Goal: Task Accomplishment & Management: Use online tool/utility

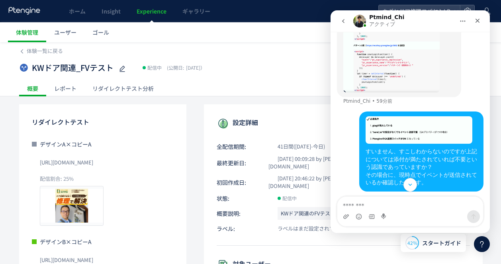
scroll to position [1171, 0]
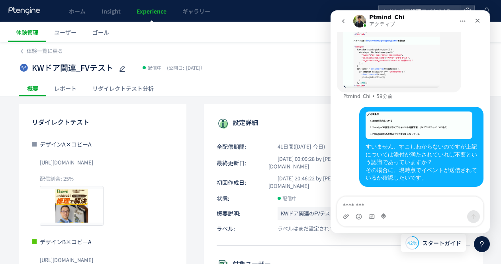
click at [409, 165] on div "すいません、すこしわからないのですが上記については添付が満たされていれば不要という認識であっていますか？ その場合に、現時点でイベントが送信されているか確認し…" at bounding box center [422, 162] width 112 height 39
click at [340, 23] on icon "go back" at bounding box center [343, 21] width 6 height 6
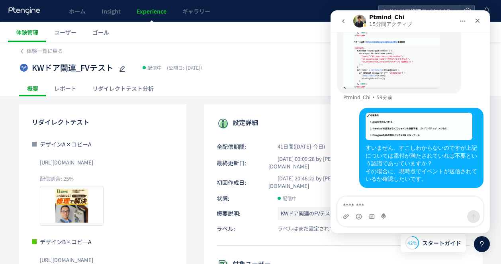
scroll to position [269, 0]
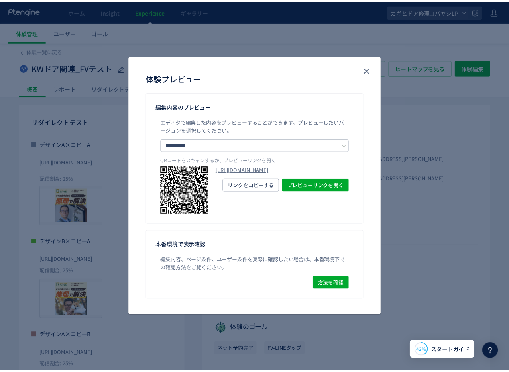
scroll to position [1, 0]
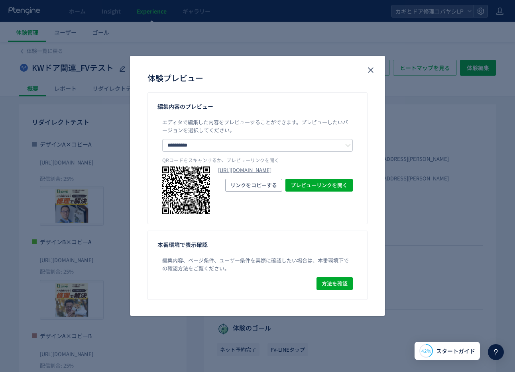
click at [390, 187] on div "**********" at bounding box center [257, 186] width 515 height 372
click at [393, 186] on div "**********" at bounding box center [257, 186] width 515 height 372
click at [372, 75] on button "close" at bounding box center [370, 70] width 13 height 13
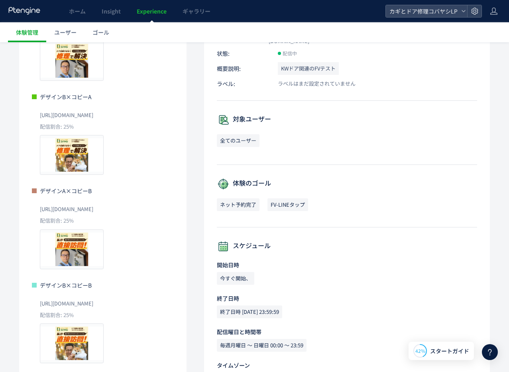
scroll to position [121, 0]
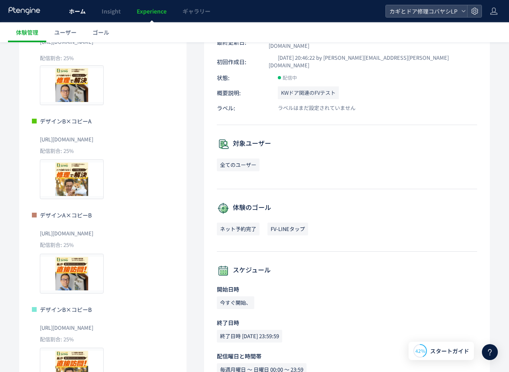
click at [84, 12] on span "ホーム" at bounding box center [77, 11] width 17 height 8
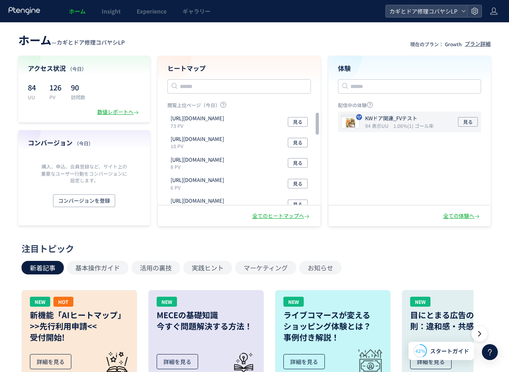
click at [393, 122] on icon "1.06%(1) ゴール率" at bounding box center [413, 125] width 40 height 7
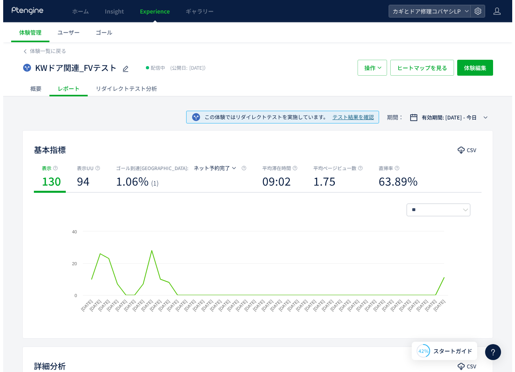
scroll to position [2, 0]
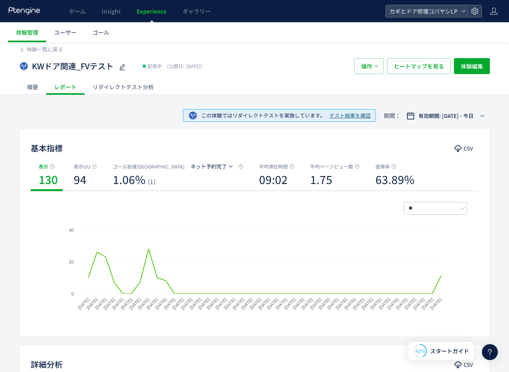
click at [146, 90] on div "リダイレクトテスト分析" at bounding box center [122, 87] width 77 height 16
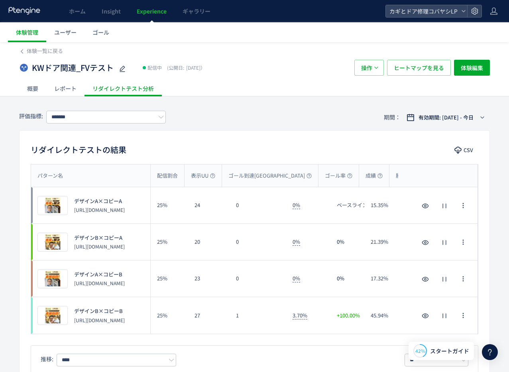
click at [153, 10] on span "Experience" at bounding box center [152, 11] width 30 height 8
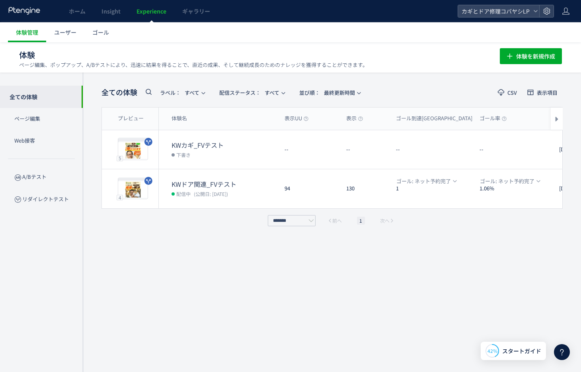
click at [270, 317] on div "全ての体験 ラベル： すべて 配信ステータス​： すべて 並び順： 最終更新時間 CSV 表示項目 プレビュー 体験名 表示UU 表示 ゴール到達UU ゴール…" at bounding box center [333, 222] width 462 height 276
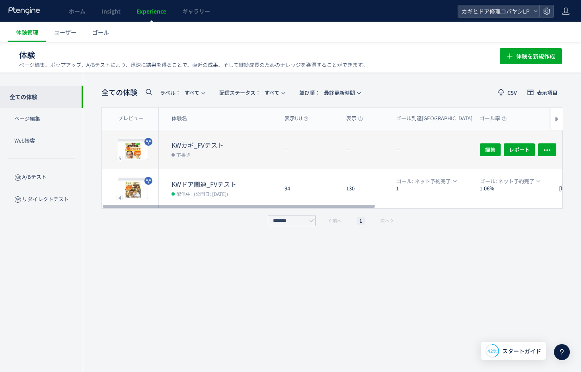
click at [233, 141] on dt "KWカギ_FVテスト" at bounding box center [225, 145] width 107 height 9
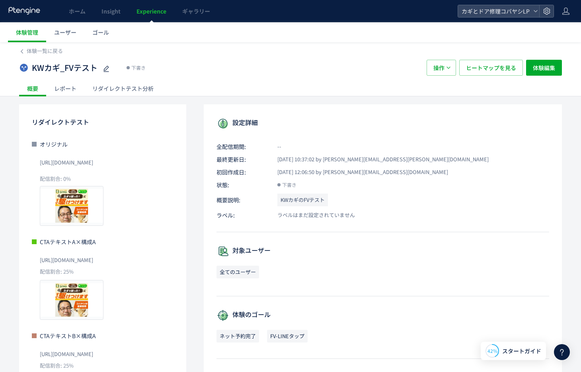
click at [201, 65] on div "KWカギ_FVテスト 下書き" at bounding box center [219, 68] width 400 height 16
click at [94, 6] on link "Insight" at bounding box center [111, 11] width 35 height 22
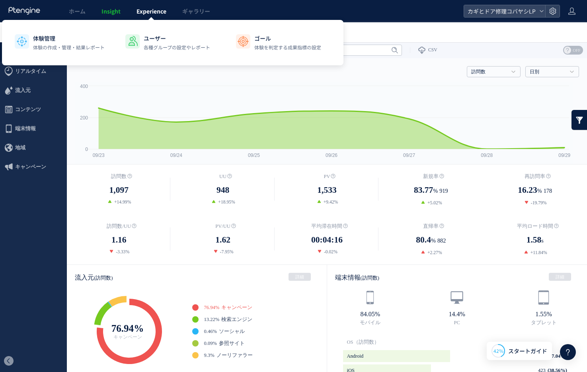
click at [147, 14] on span "Experience" at bounding box center [152, 11] width 30 height 8
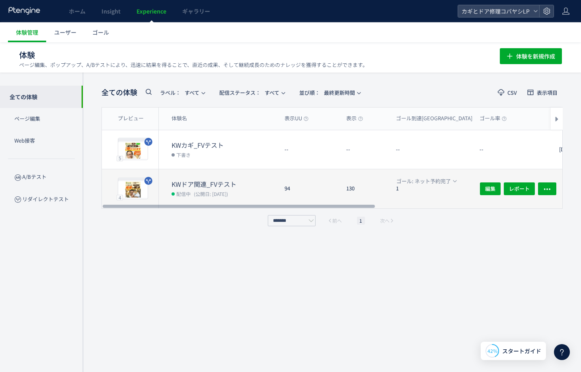
click at [351, 180] on div "130" at bounding box center [365, 188] width 50 height 39
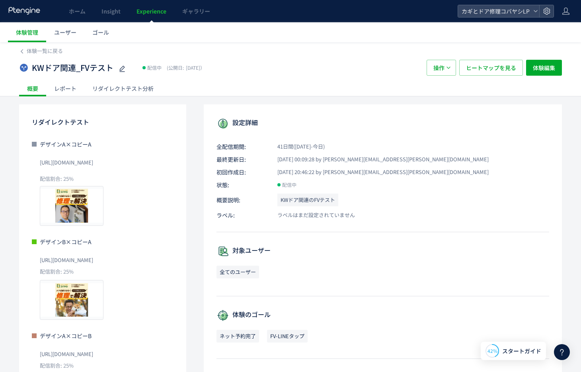
click at [150, 10] on span "Experience" at bounding box center [152, 11] width 30 height 8
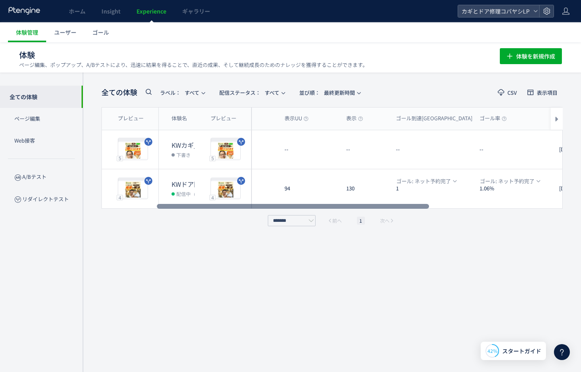
drag, startPoint x: 368, startPoint y: 205, endPoint x: 22, endPoint y: 186, distance: 347.0
click at [157, 204] on div at bounding box center [293, 206] width 272 height 5
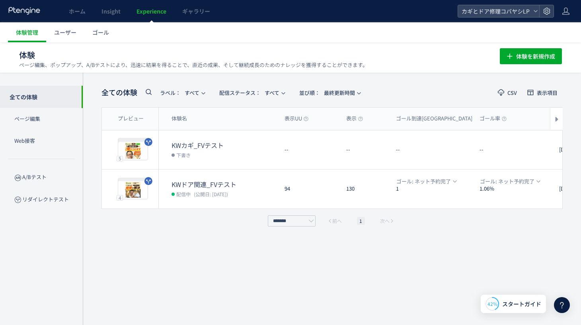
scroll to position [1495, 0]
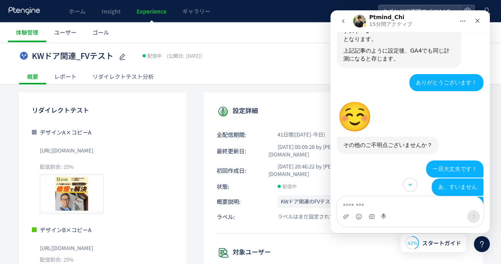
scroll to position [1171, 0]
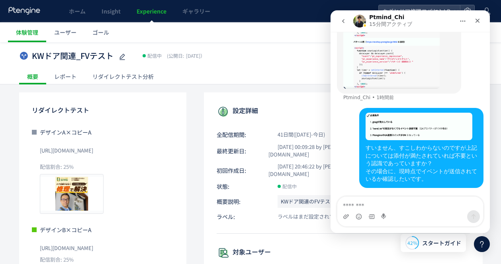
click at [385, 130] on img "userさんから新しいメッセージが届きました…" at bounding box center [419, 126] width 107 height 27
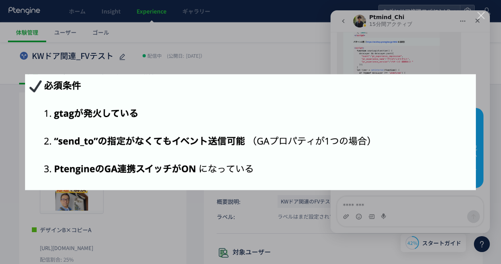
click at [244, 51] on div "Intercom Messenger" at bounding box center [250, 132] width 501 height 264
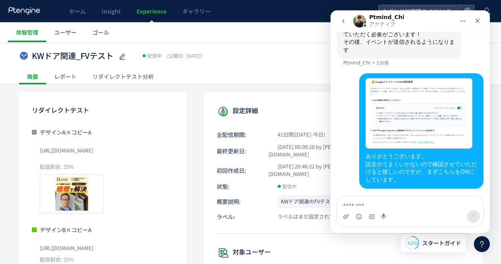
scroll to position [1359, 0]
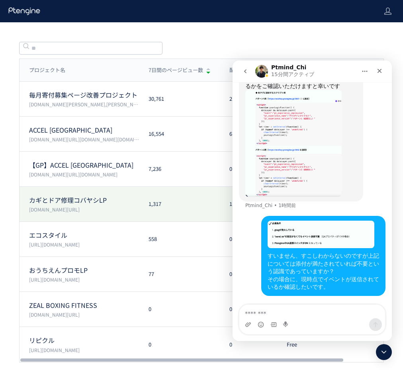
scroll to position [44, 0]
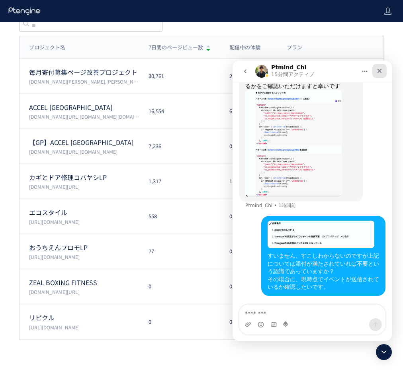
click at [378, 70] on icon "クローズ" at bounding box center [380, 71] width 4 height 4
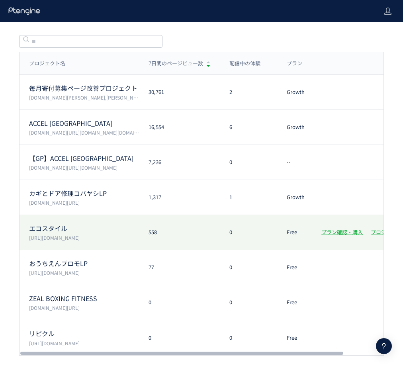
scroll to position [0, 0]
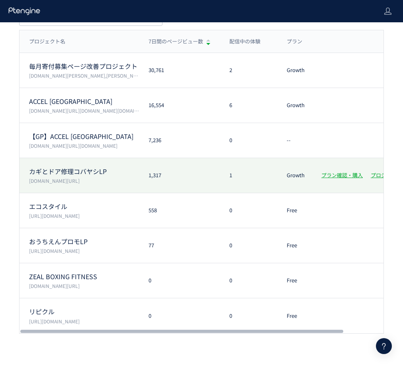
click at [115, 175] on p "カギとドア修理コバヤシLP" at bounding box center [84, 171] width 110 height 9
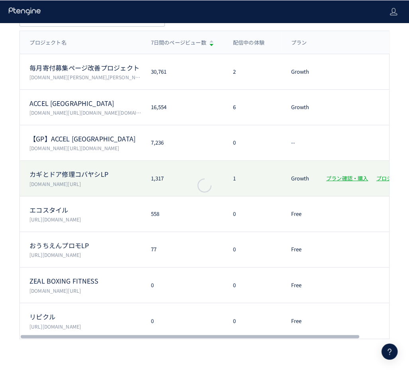
scroll to position [44, 0]
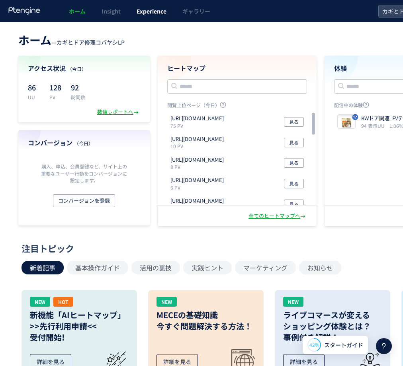
click at [160, 11] on span "Experience" at bounding box center [152, 11] width 30 height 8
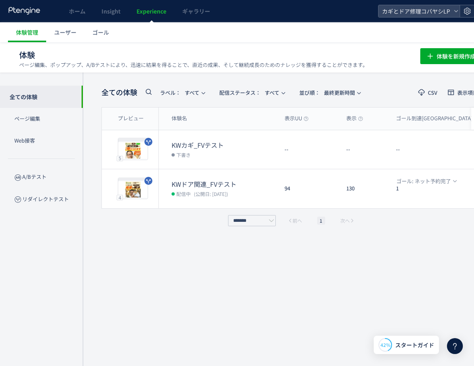
click at [409, 11] on icon at bounding box center [468, 11] width 8 height 8
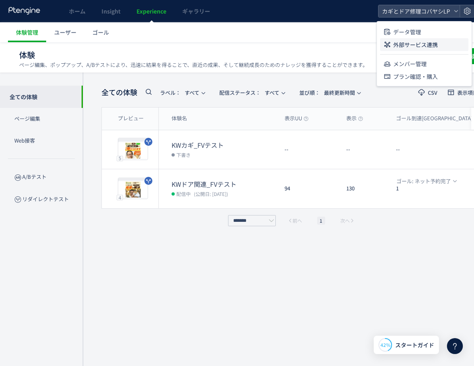
click at [409, 47] on span "外部サービス連携" at bounding box center [415, 44] width 45 height 13
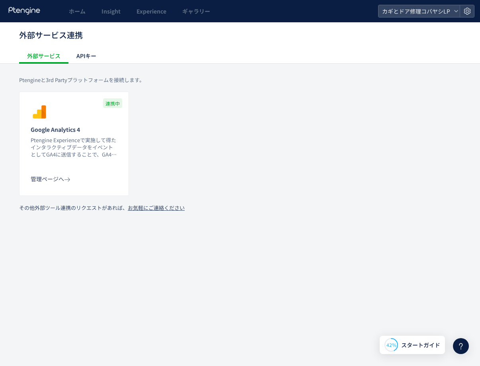
click at [68, 141] on p "Ptengine Experienceで実施して得たインタラクティブデータをイベントとしてGA4に送信することで、GA4でパフォーマンスを分析することができま…" at bounding box center [74, 148] width 87 height 22
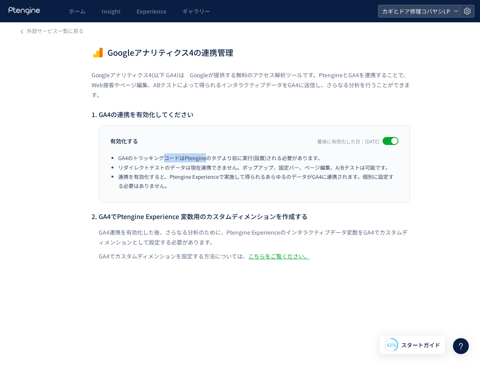
drag, startPoint x: 165, startPoint y: 160, endPoint x: 207, endPoint y: 162, distance: 42.2
click at [207, 162] on li "GA4のトラッキングコードはPtengineのタグより前に実行(設置)される必要があります。" at bounding box center [258, 157] width 280 height 9
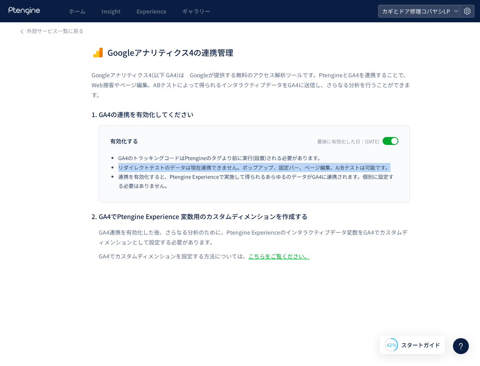
drag, startPoint x: 119, startPoint y: 167, endPoint x: 395, endPoint y: 167, distance: 276.0
click at [395, 167] on li "リダイレクトテストのデータは現在連携できません。ポップアップ、固定バー、ページ編集、A/Bテストは可能です。" at bounding box center [258, 167] width 280 height 9
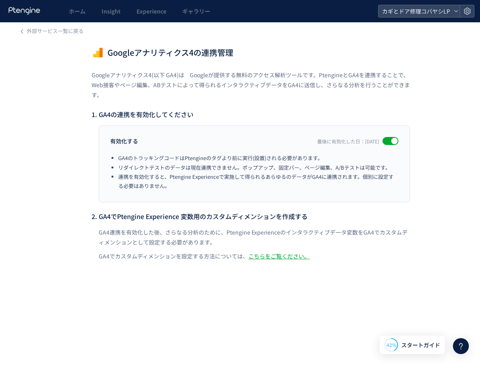
click at [131, 180] on li "連携を有効化すると、Ptengine Experienceで実施して得られるあらゆるのデータがGA4に連携されます。個別に設定する必要はありません。" at bounding box center [258, 181] width 280 height 19
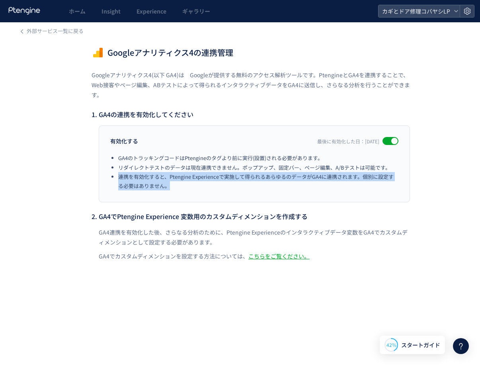
drag, startPoint x: 119, startPoint y: 180, endPoint x: 235, endPoint y: 185, distance: 116.0
click at [235, 185] on li "連携を有効化すると、Ptengine Experienceで実施して得られるあらゆるのデータがGA4に連携されます。個別に設定する必要はありません。" at bounding box center [258, 181] width 280 height 19
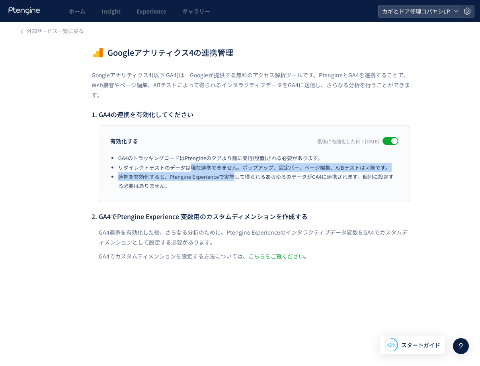
drag, startPoint x: 192, startPoint y: 164, endPoint x: 225, endPoint y: 180, distance: 37.1
click at [234, 179] on ol "GA4のトラッキングコードはPtengineのタグより前に実行(設置)される必要があります。 リダイレクトテストのデータは現在連携できません。ポップアップ、固…" at bounding box center [258, 171] width 280 height 37
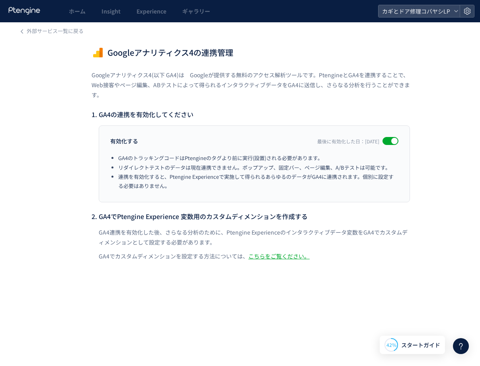
click at [77, 164] on div "外部サービス一覧に戻る Googleアナリティクス4の連携管理 Googleアナリティクス4(以下 GA4)は　Googleが提供する無料のアクセス解析ツール…" at bounding box center [251, 155] width 502 height 267
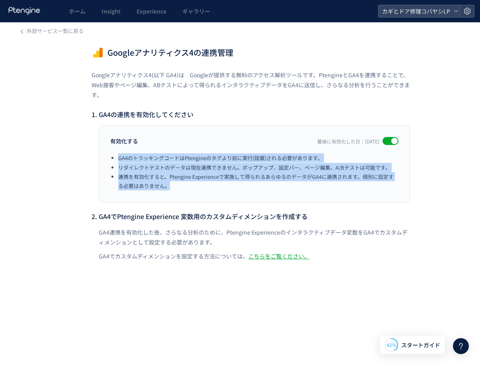
drag, startPoint x: 118, startPoint y: 158, endPoint x: 381, endPoint y: 186, distance: 264.8
click at [381, 186] on ol "GA4のトラッキングコードはPtengineのタグより前に実行(設置)される必要があります。 リダイレクトテストのデータは現在連携できません。ポップアップ、固…" at bounding box center [258, 171] width 280 height 37
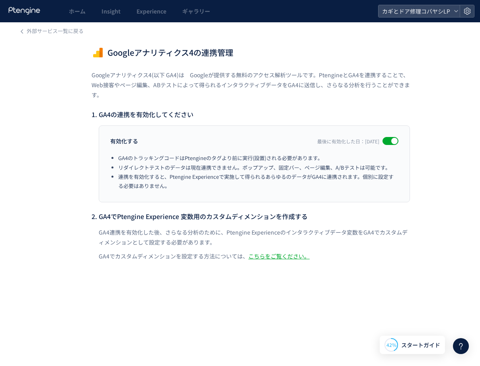
click at [249, 236] on p "GA4連携を有効化した後、さらなる分析のために、Ptengine Experienceのインタラクティブデータ変数をGA4でカスタムディメンションとして設定す…" at bounding box center [254, 237] width 311 height 20
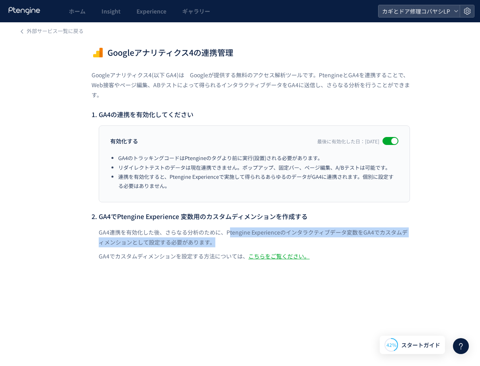
drag, startPoint x: 229, startPoint y: 237, endPoint x: 229, endPoint y: 245, distance: 8.0
click at [230, 243] on p "GA4連携を有効化した後、さらなる分析のために、Ptengine Experienceのインタラクティブデータ変数をGA4でカスタムディメンションとして設定す…" at bounding box center [254, 237] width 311 height 20
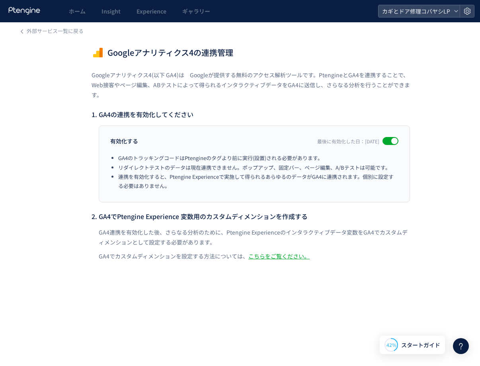
click at [168, 289] on div "外部サービス一覧に戻る Googleアナリティクス4の連携管理 Googleアナリティクス4(以下 GA4)は　Googleが提供する無料のアクセス解析ツール…" at bounding box center [251, 155] width 502 height 267
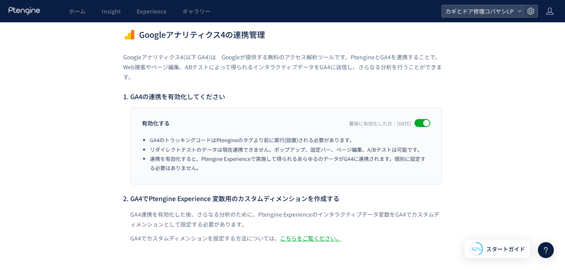
scroll to position [1539, 0]
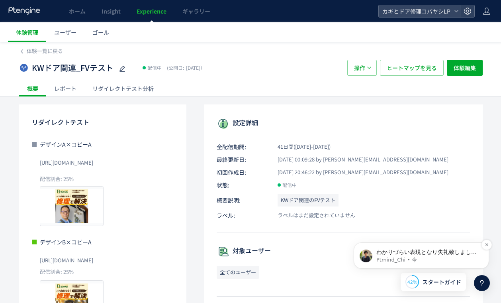
click at [402, 252] on span "わかりづらい表現となり失礼致しました🙇 上記の条件はあくまで前提としてあって、 全てクリアされたとしてもstep3の設定をしていただく必要がございます！ その…" at bounding box center [427, 271] width 102 height 46
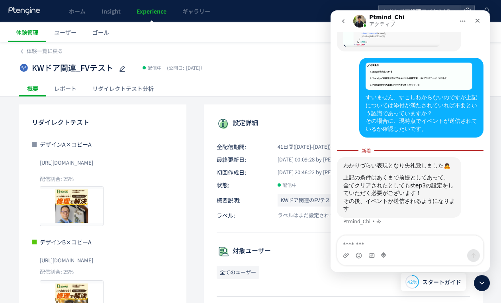
scroll to position [1212, 0]
click at [420, 244] on textarea "メッセージ..." at bounding box center [410, 242] width 146 height 14
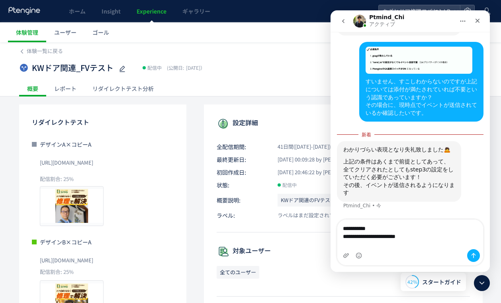
scroll to position [1228, 0]
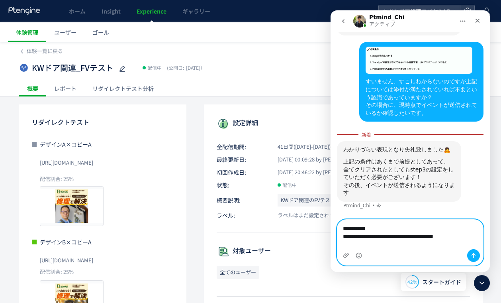
type textarea "**********"
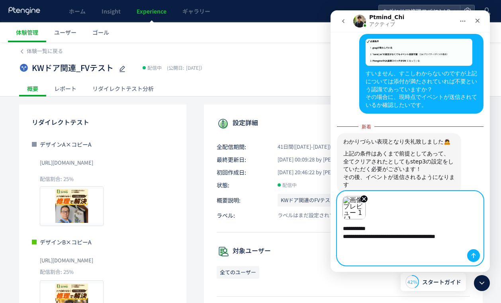
scroll to position [1256, 0]
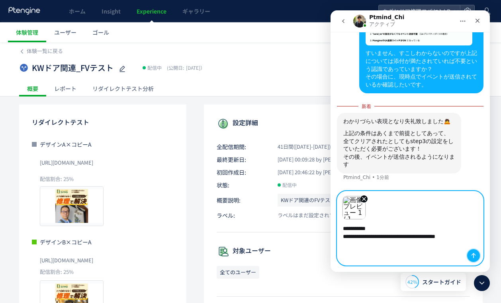
click at [475, 255] on icon "メッセージを送信…" at bounding box center [473, 255] width 6 height 6
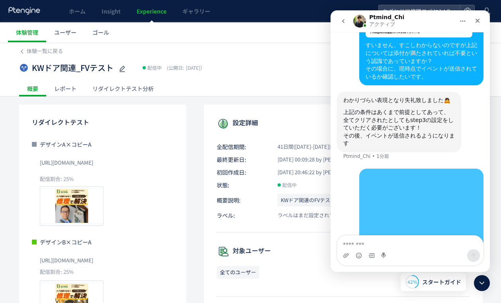
scroll to position [1321, 0]
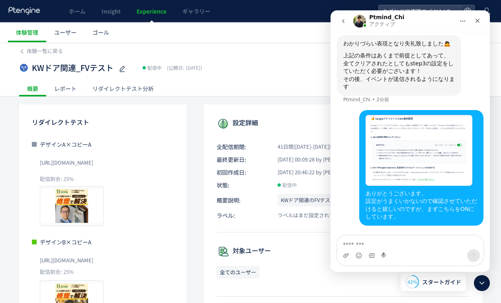
click at [356, 239] on textarea "メッセージ..." at bounding box center [410, 242] width 146 height 14
type textarea "**********"
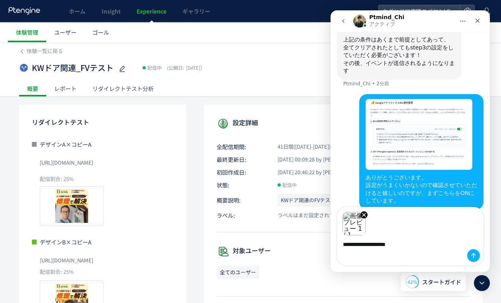
scroll to position [1357, 0]
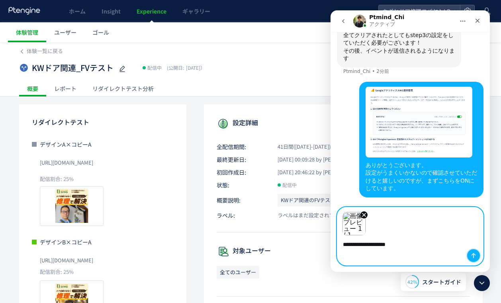
click at [475, 254] on icon "メッセージを送信…" at bounding box center [473, 255] width 6 height 6
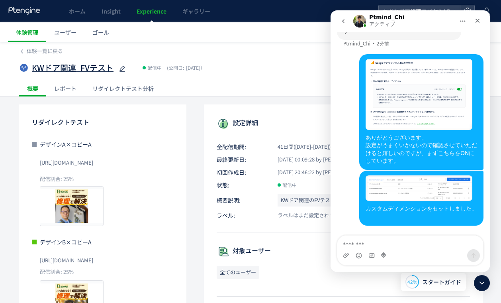
scroll to position [1376, 0]
type textarea "**********"
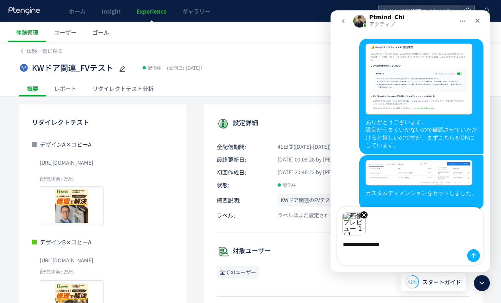
scroll to position [1413, 0]
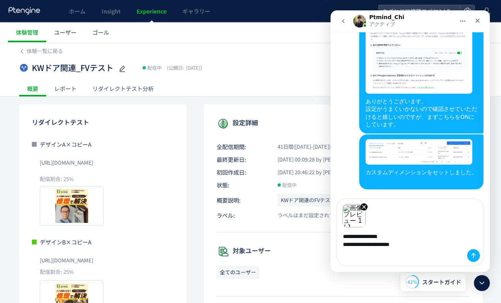
paste textarea "**********"
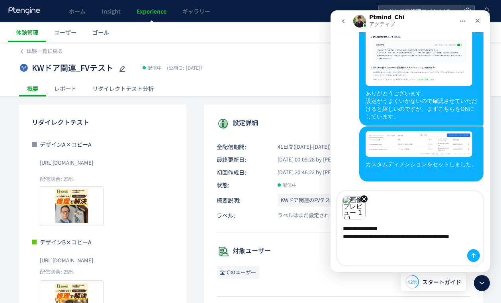
scroll to position [1426, 0]
drag, startPoint x: 401, startPoint y: 241, endPoint x: 412, endPoint y: 185, distance: 56.8
click at [348, 236] on textarea "**********" at bounding box center [410, 237] width 146 height 37
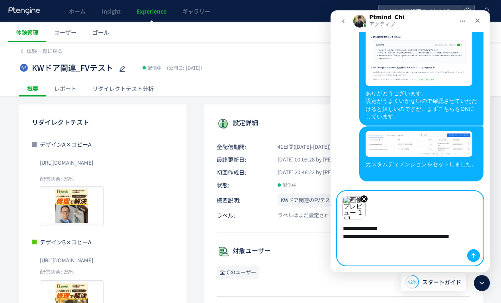
click at [401, 241] on textarea "**********" at bounding box center [410, 237] width 146 height 37
paste textarea "**********"
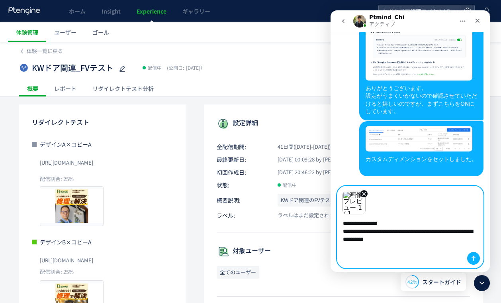
click at [392, 256] on textarea "**********" at bounding box center [410, 236] width 146 height 45
paste textarea "**********"
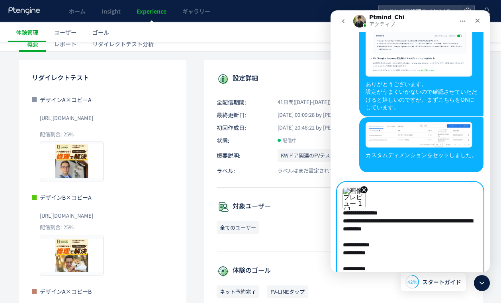
scroll to position [0, 0]
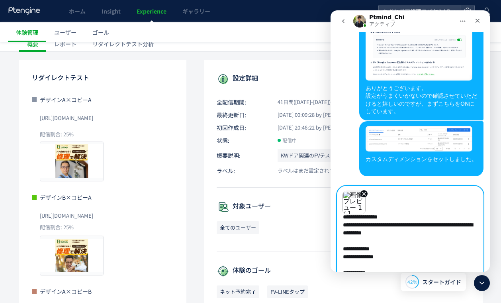
drag, startPoint x: 407, startPoint y: 225, endPoint x: 460, endPoint y: 233, distance: 53.9
click at [464, 226] on textarea "**********" at bounding box center [410, 245] width 146 height 63
click at [433, 256] on textarea "**********" at bounding box center [410, 245] width 146 height 63
paste textarea "**********"
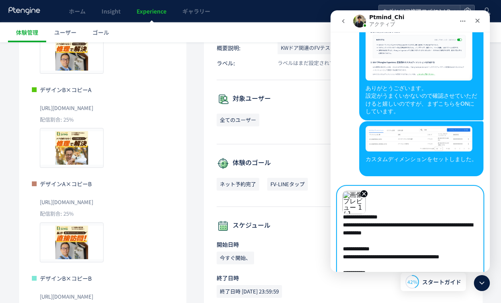
scroll to position [157, 0]
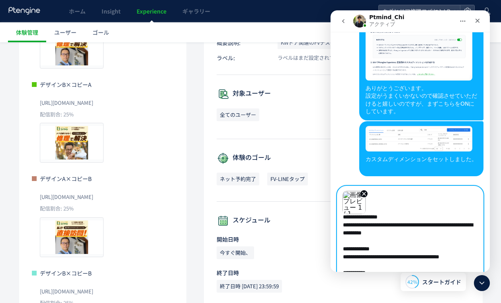
click at [440, 250] on textarea "**********" at bounding box center [410, 245] width 146 height 63
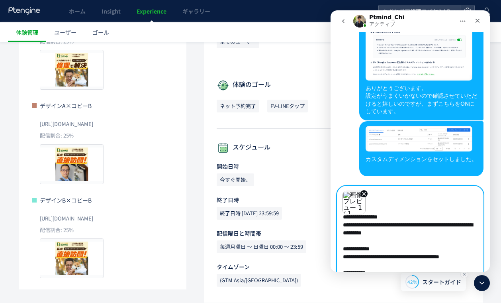
scroll to position [22, 0]
drag, startPoint x: 405, startPoint y: 263, endPoint x: 401, endPoint y: 257, distance: 7.0
click at [401, 257] on textarea "**********" at bounding box center [410, 245] width 146 height 63
click at [407, 269] on textarea "**********" at bounding box center [410, 245] width 146 height 63
drag, startPoint x: 456, startPoint y: 255, endPoint x: 790, endPoint y: 305, distance: 337.8
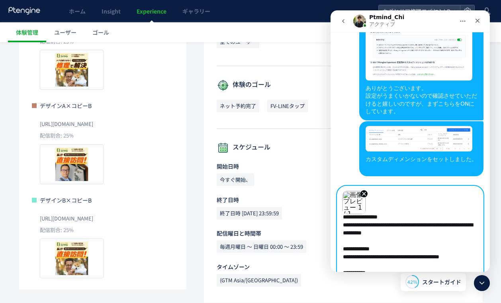
click at [460, 272] on html "Ptmind_Chi アクティブ 受付時間：平日10時〜18時(土日祝,弊社指定日を除く)　　　　　　　　　　　　　📌計測検証のお問い合せの場合📌　　　　　　…" at bounding box center [410, 140] width 159 height 261
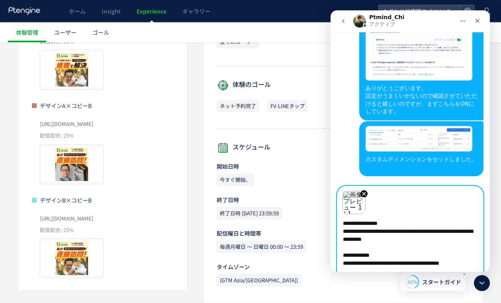
scroll to position [6, 0]
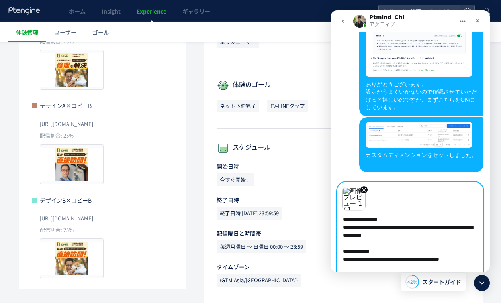
type textarea "**********"
click at [480, 287] on icon at bounding box center [482, 283] width 10 height 10
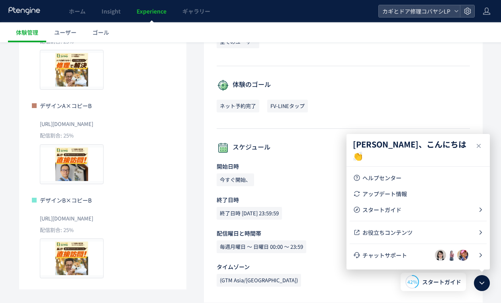
scroll to position [0, 0]
click at [468, 257] on li "チャットサポート" at bounding box center [418, 255] width 137 height 16
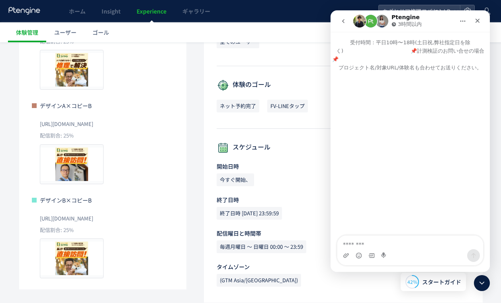
click at [342, 20] on icon "go back" at bounding box center [343, 21] width 2 height 4
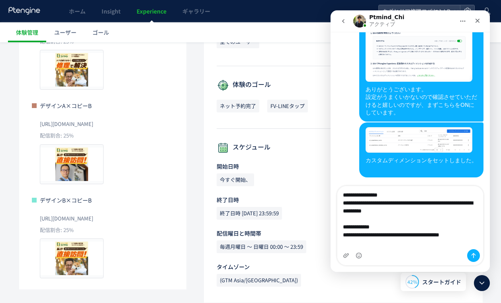
scroll to position [1426, 0]
click at [429, 238] on textarea "**********" at bounding box center [410, 217] width 146 height 63
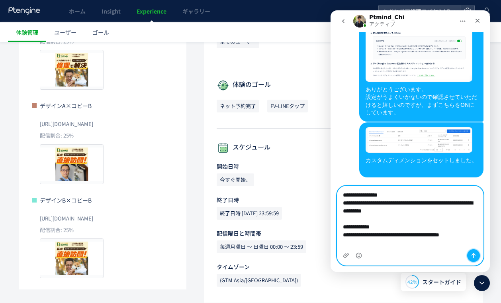
click at [469, 254] on button "メッセージを送信…" at bounding box center [473, 255] width 13 height 13
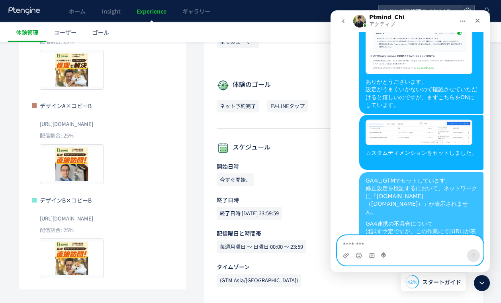
scroll to position [1445, 0]
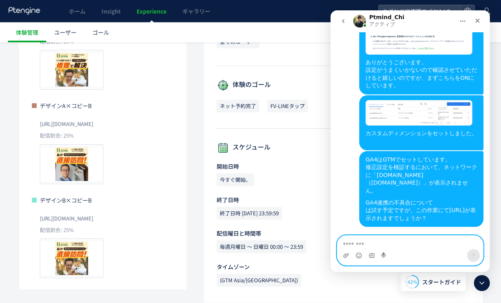
click at [410, 246] on textarea "メッセージ..." at bounding box center [410, 242] width 146 height 14
paste textarea "**********"
type textarea "**********"
drag, startPoint x: 410, startPoint y: 242, endPoint x: 331, endPoint y: 235, distance: 79.6
click at [331, 235] on div "**********" at bounding box center [410, 250] width 159 height 30
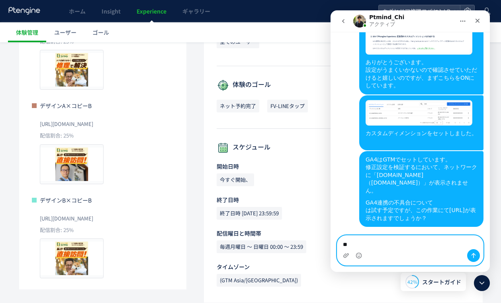
type textarea "*"
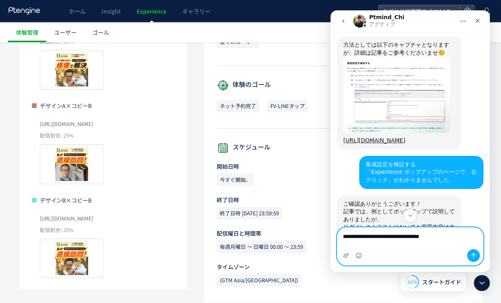
scroll to position [863, 0]
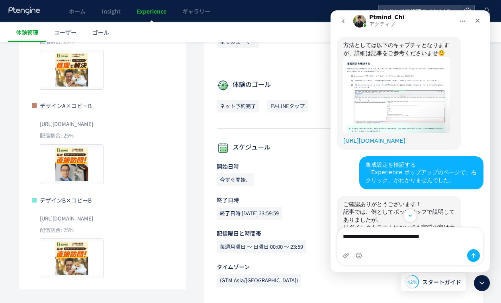
click at [368, 144] on link "[URL][DOMAIN_NAME]" at bounding box center [374, 140] width 62 height 6
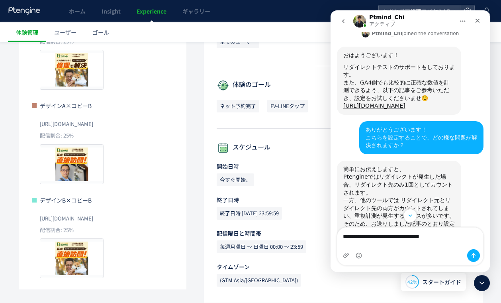
scroll to position [243, 0]
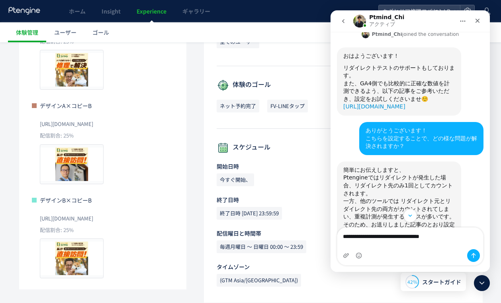
click at [378, 110] on link "[URL][DOMAIN_NAME]" at bounding box center [374, 106] width 62 height 6
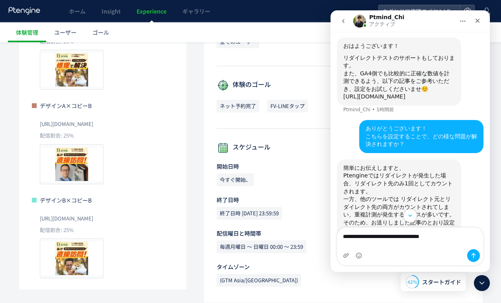
scroll to position [264, 0]
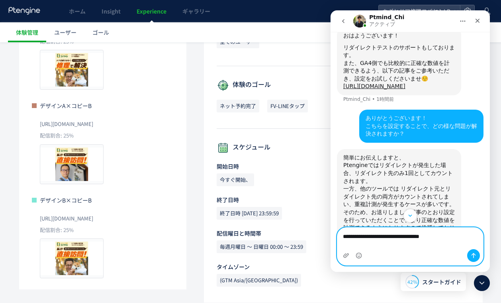
drag, startPoint x: 424, startPoint y: 245, endPoint x: 413, endPoint y: 241, distance: 11.5
click at [413, 241] on textarea "**********" at bounding box center [410, 238] width 146 height 22
drag, startPoint x: 467, startPoint y: 235, endPoint x: 469, endPoint y: 245, distance: 11.0
click at [469, 245] on textarea "**********" at bounding box center [410, 238] width 146 height 22
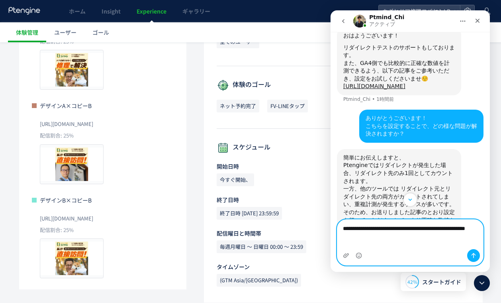
paste textarea "**********"
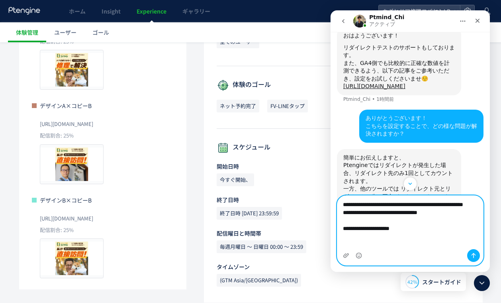
type textarea "**********"
click at [473, 255] on icon "メッセージを送信…" at bounding box center [474, 255] width 4 height 5
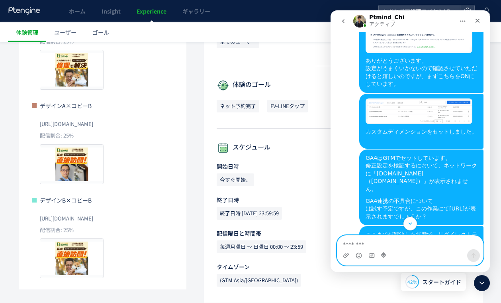
scroll to position [1522, 0]
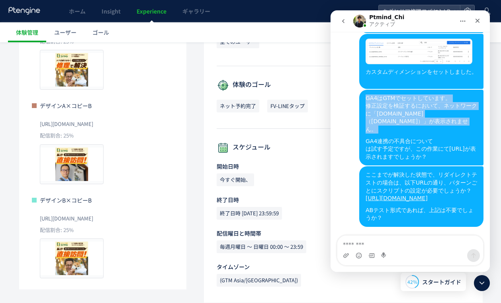
drag, startPoint x: 359, startPoint y: 106, endPoint x: 460, endPoint y: 137, distance: 105.7
click at [460, 137] on div "GA4はGTMでセットしています。 修正設定を検証するにおいて、ネットワークに「analytics.google.com（google-analytics.c…" at bounding box center [421, 128] width 124 height 76
click at [460, 137] on div "GA4連携の不具合について は試す予定ですが、この作業にて[URL]が表示されますでしょうか？" at bounding box center [422, 148] width 112 height 23
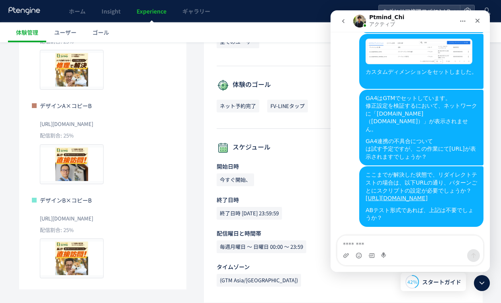
drag, startPoint x: 359, startPoint y: 143, endPoint x: 449, endPoint y: 158, distance: 91.3
click at [449, 158] on div "GA4はGTMでセットしています。 修正設定を検証するにおいて、ネットワークに「analytics.google.com（google-analytics.c…" at bounding box center [421, 128] width 124 height 76
click at [405, 178] on div "ここまでが解決した状態で、リダイレクトテストの場合は、以下URLの通り、パターンごとにスクリプトの設定が必要でしょうか？ https://www.easygr…" at bounding box center [422, 186] width 112 height 31
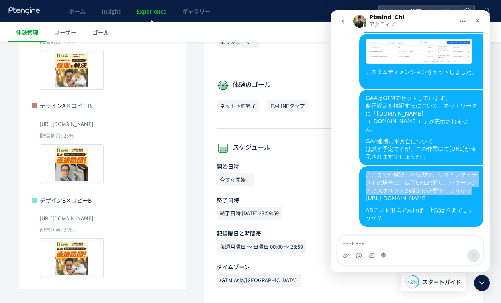
drag, startPoint x: 358, startPoint y: 177, endPoint x: 470, endPoint y: 192, distance: 112.1
click at [470, 192] on div "ここまでが解決した状態で、リダイレクトテストの場合は、以下URLの通り、パターンごとにスクリプトの設定が必要でしょうか？ https://www.easygr…" at bounding box center [421, 196] width 124 height 61
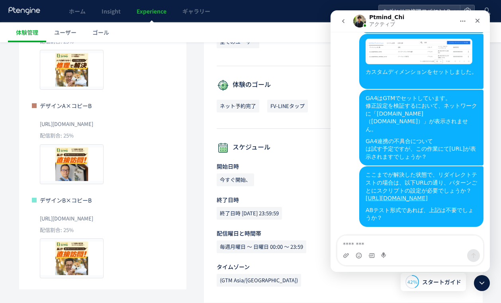
click at [366, 207] on div "ABテスト形式であれば、上記は不要でしょうか？" at bounding box center [422, 214] width 112 height 16
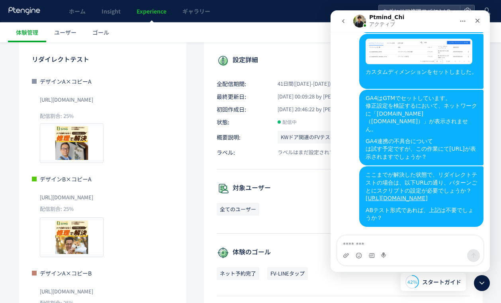
scroll to position [0, 0]
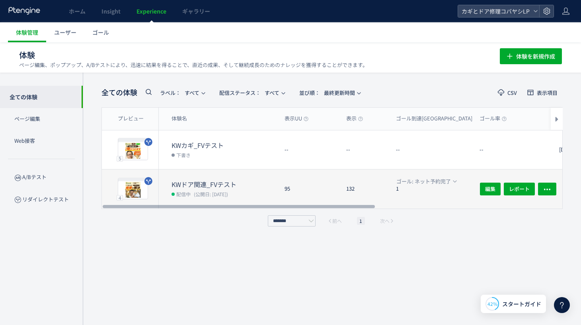
click at [304, 189] on div "95" at bounding box center [309, 188] width 62 height 39
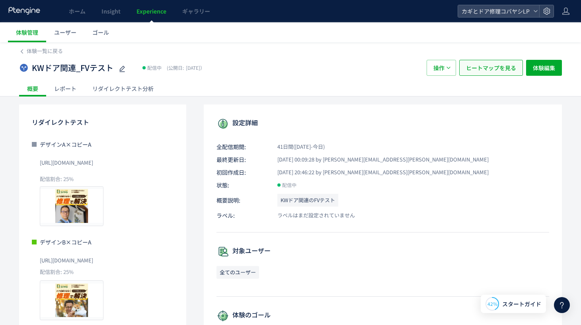
click at [489, 70] on span "ヒートマップを見る" at bounding box center [491, 68] width 50 height 16
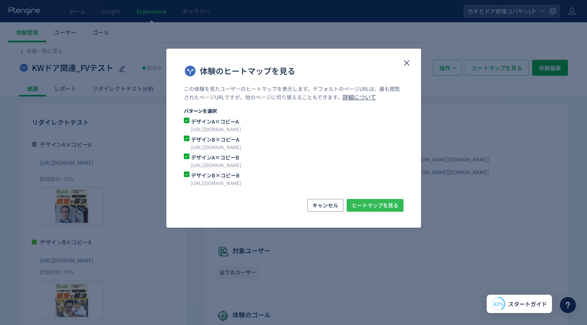
click at [365, 204] on span "ヒートマップを見る" at bounding box center [375, 205] width 47 height 13
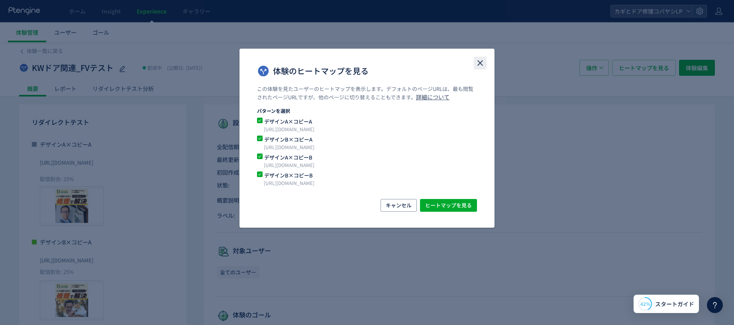
click at [481, 64] on use "close" at bounding box center [480, 63] width 6 height 6
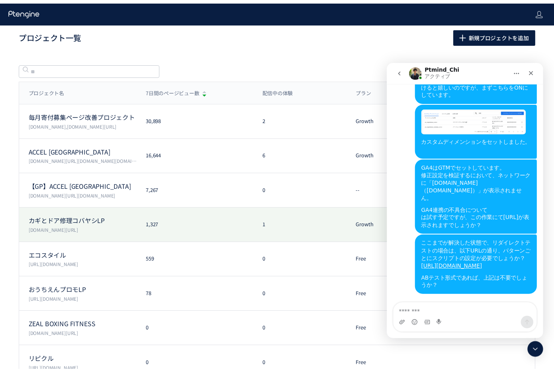
scroll to position [2, 0]
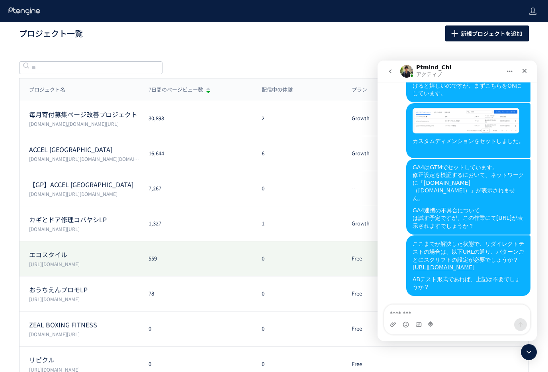
click at [96, 250] on p "エコスタイル" at bounding box center [84, 254] width 110 height 9
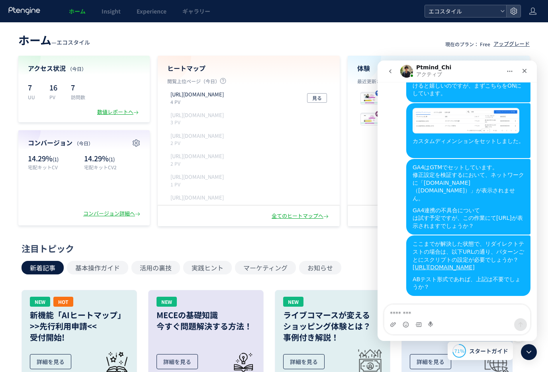
click at [464, 10] on span "エコスタイル" at bounding box center [461, 11] width 71 height 12
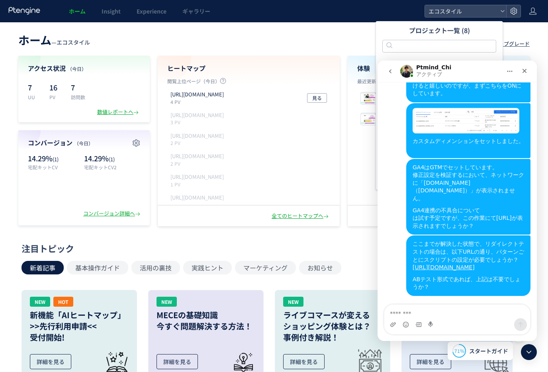
click at [293, 44] on header "ホーム — エコスタイル 現在のプラン： Free アップグレード" at bounding box center [273, 39] width 511 height 18
click at [522, 69] on icon "クローズ" at bounding box center [524, 71] width 4 height 4
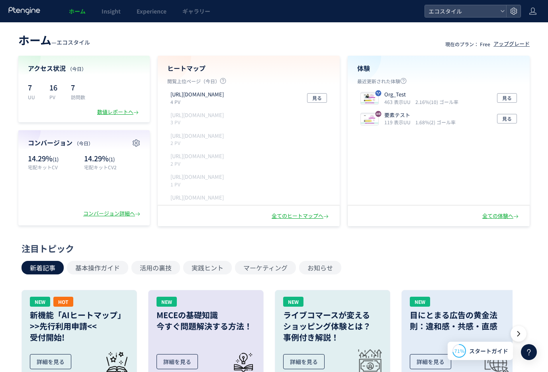
scroll to position [1487, 0]
click at [437, 8] on span "エコスタイル" at bounding box center [461, 11] width 71 height 12
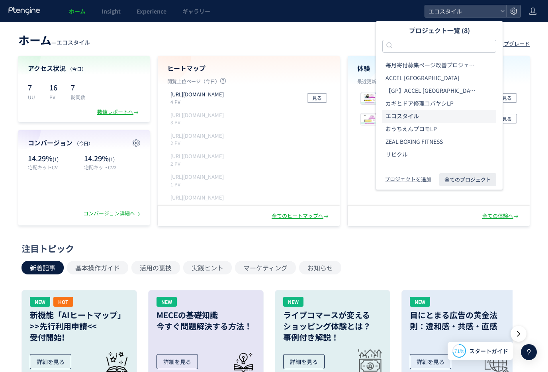
click at [366, 149] on div "Org_Test 463 表示UU 2.16%(10) ゴール率 見る 要素テスト 119 表示UU 1.68%(2) ゴール率 見る" at bounding box center [438, 146] width 181 height 117
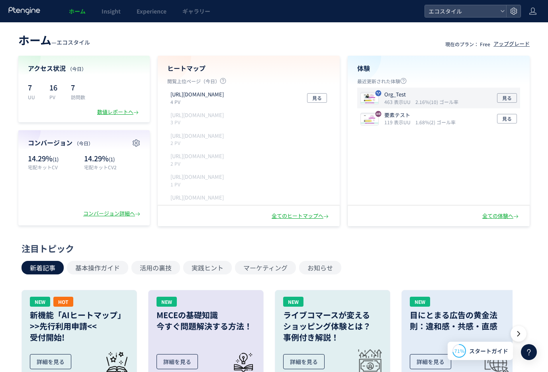
click at [416, 95] on p "Org_Test" at bounding box center [419, 95] width 71 height 8
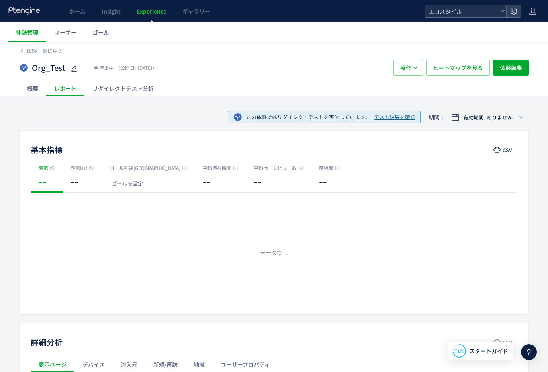
click at [459, 10] on span "エコスタイル" at bounding box center [461, 11] width 71 height 12
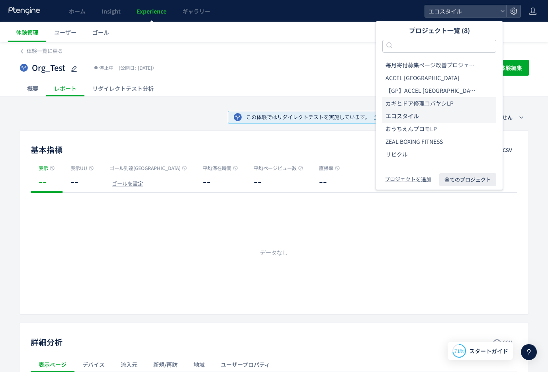
click at [411, 104] on span "カギとドア修理コバヤシLP" at bounding box center [419, 104] width 68 height 8
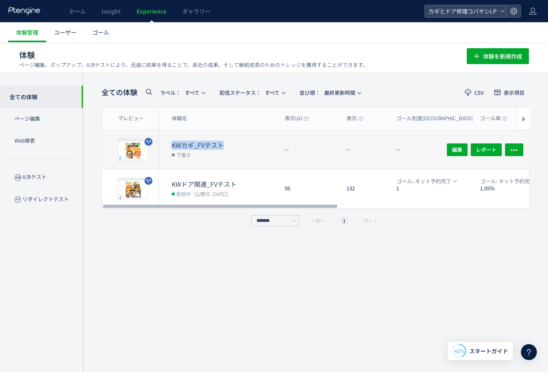
drag, startPoint x: 226, startPoint y: 143, endPoint x: 173, endPoint y: 144, distance: 52.6
click at [173, 144] on dt "KWカギ_FVテスト" at bounding box center [225, 145] width 107 height 9
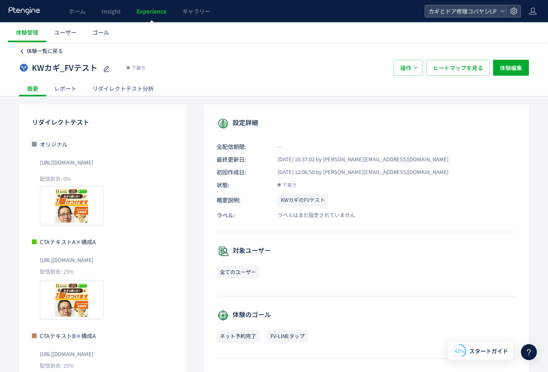
click at [37, 55] on span "体験一覧に戻る" at bounding box center [45, 51] width 36 height 8
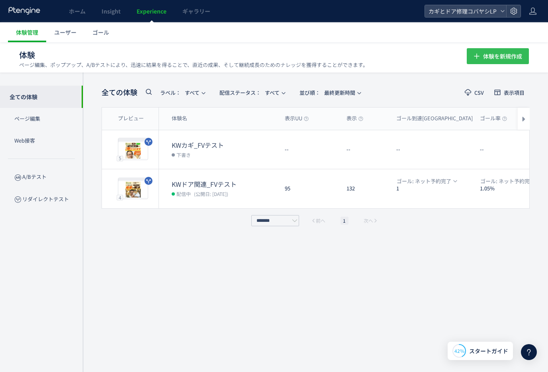
click at [520, 57] on span "体験を新規作成" at bounding box center [502, 56] width 39 height 16
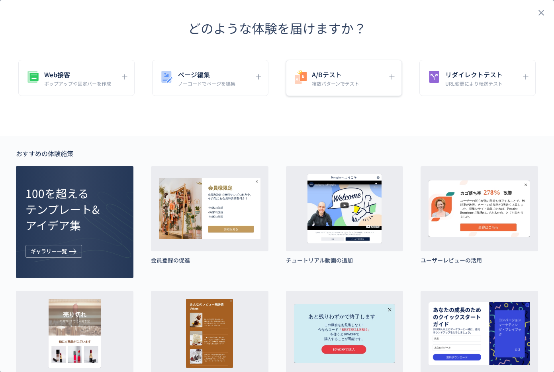
click at [335, 73] on h5 "A/Bテスト" at bounding box center [335, 74] width 47 height 11
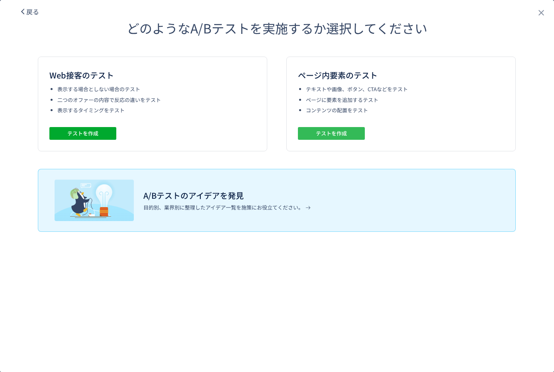
click at [327, 131] on span "テストを作成" at bounding box center [331, 133] width 31 height 13
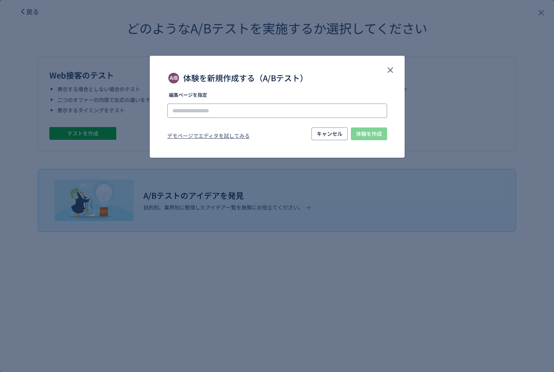
click at [205, 104] on input "体験を新規作成する（A/Bテスト）" at bounding box center [277, 111] width 220 height 14
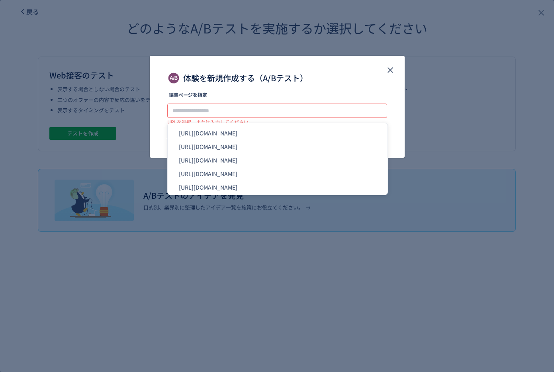
drag, startPoint x: 208, startPoint y: 143, endPoint x: 303, endPoint y: 93, distance: 107.1
click at [294, 145] on li "[URL][DOMAIN_NAME]" at bounding box center [277, 147] width 213 height 14
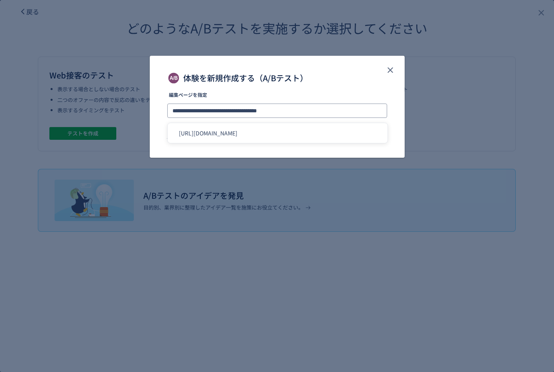
drag, startPoint x: 270, startPoint y: 112, endPoint x: 280, endPoint y: 112, distance: 10.8
click at [280, 112] on input "**********" at bounding box center [277, 111] width 220 height 14
type input "**********"
click at [276, 134] on li "[URL][DOMAIN_NAME]" at bounding box center [277, 133] width 213 height 14
click at [363, 135] on span "体験を作成" at bounding box center [369, 133] width 26 height 13
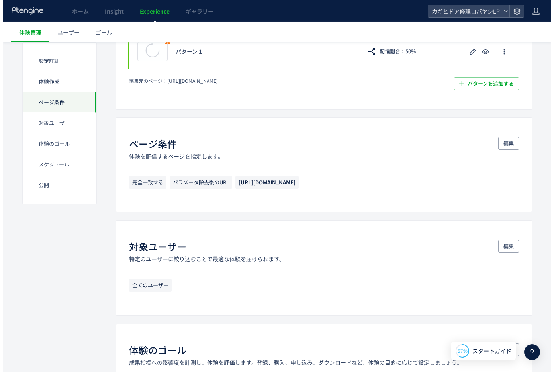
scroll to position [162, 0]
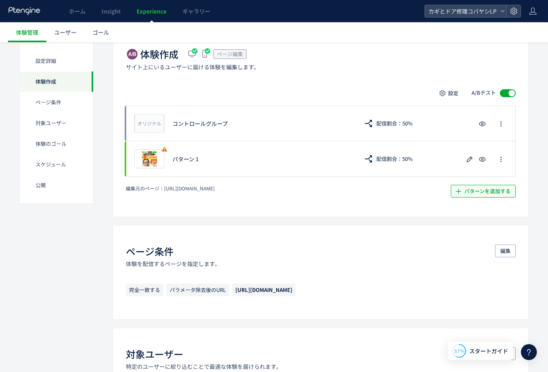
click at [475, 190] on span "パターンを追加する​" at bounding box center [487, 191] width 46 height 13
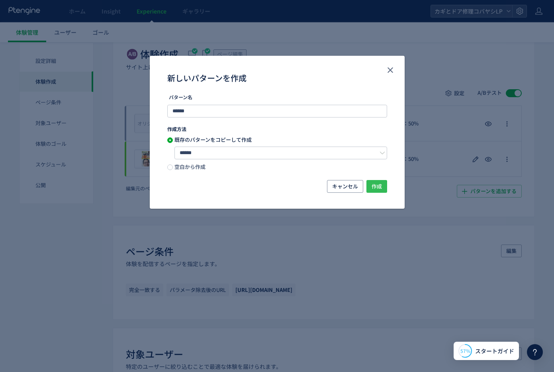
click at [375, 184] on span "作成" at bounding box center [377, 186] width 10 height 13
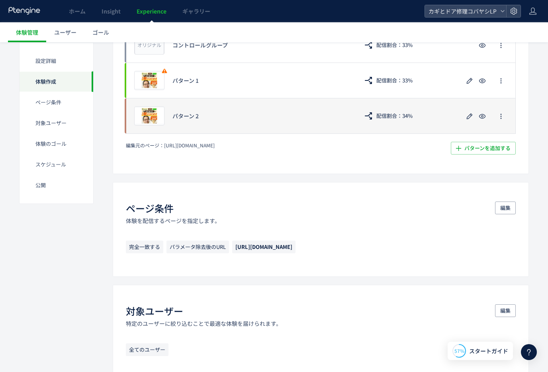
scroll to position [232, 0]
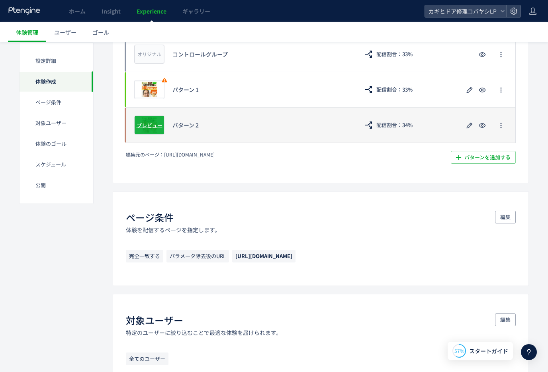
click at [153, 123] on span "プレビュー" at bounding box center [150, 125] width 26 height 8
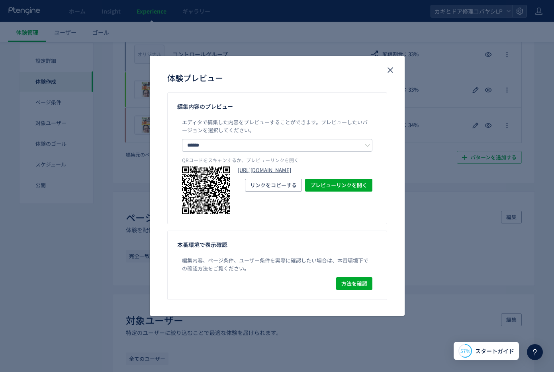
click at [281, 174] on link "https://kagidoakobayashi.com/lp/cp/key-a/?preview_ptx_token=v4-f2d1ebff-f8ae-48…" at bounding box center [305, 170] width 135 height 8
click at [101, 177] on div "体験プレビュー 編集内容のプレビュー エディタで編集した内容をプレビューすることができます。 プレビューしたいバージョンを選択してください。 ****** コ…" at bounding box center [277, 186] width 554 height 372
drag, startPoint x: 390, startPoint y: 74, endPoint x: 347, endPoint y: 91, distance: 46.4
click at [390, 74] on icon "close" at bounding box center [390, 70] width 10 height 10
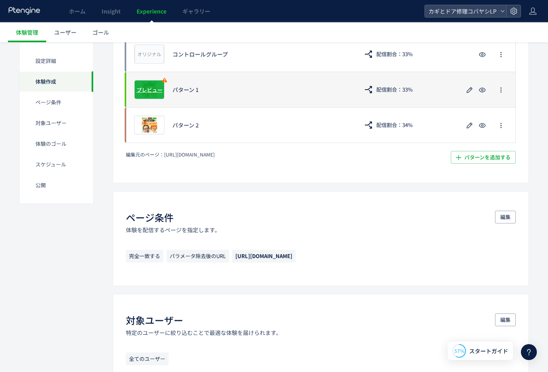
click at [154, 90] on span "プレビュー" at bounding box center [150, 90] width 26 height 8
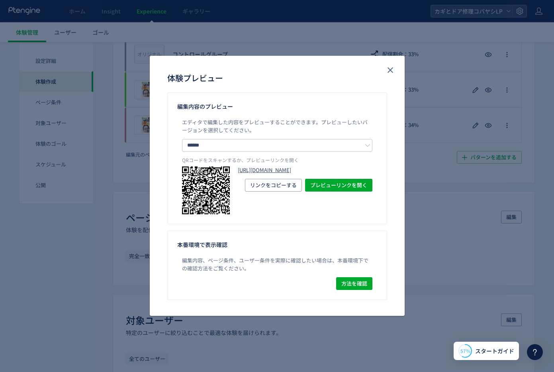
click at [297, 173] on link "https://kagidoakobayashi.com/lp/cp/key-a/?preview_ptx_token=v4-efb5c86f-c887-47…" at bounding box center [305, 170] width 135 height 8
click at [389, 68] on icon "close" at bounding box center [390, 70] width 10 height 10
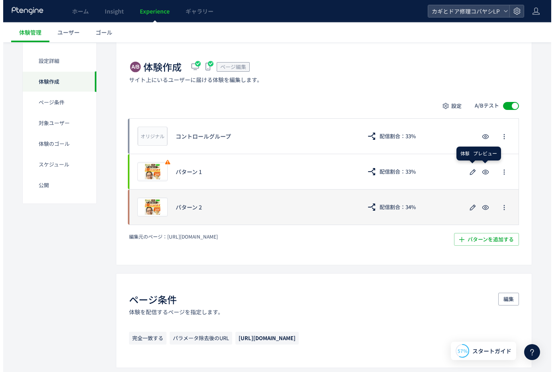
scroll to position [151, 0]
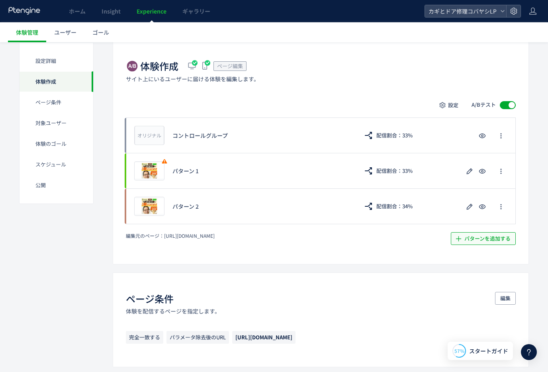
click at [505, 238] on span "パターンを追加する​" at bounding box center [487, 238] width 46 height 13
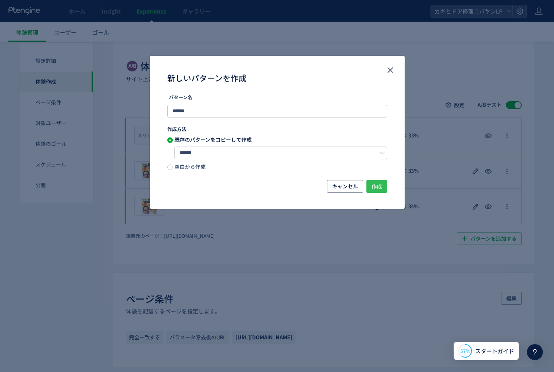
click at [382, 187] on button "作成" at bounding box center [376, 186] width 21 height 13
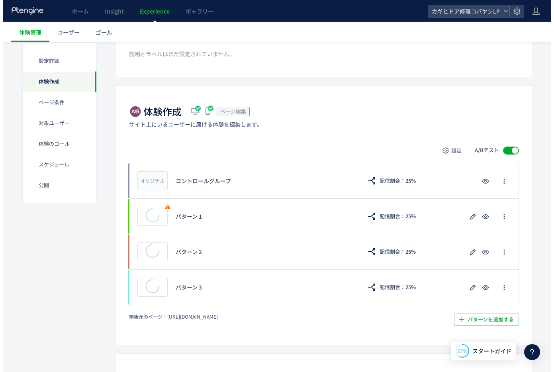
scroll to position [121, 0]
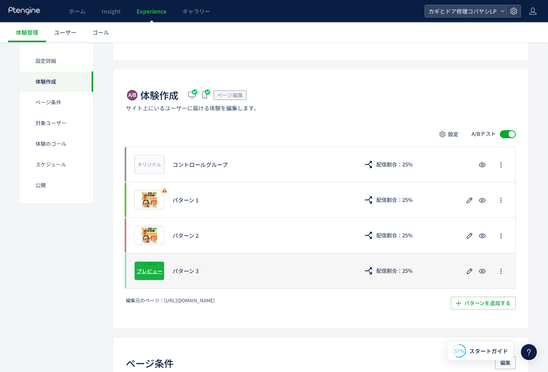
click at [152, 270] on span "プレビュー" at bounding box center [150, 271] width 26 height 8
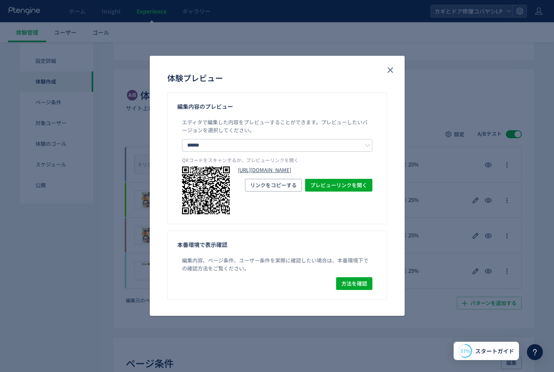
click at [274, 174] on link "https://kagidoakobayashi.com/lp/cp/key-a/?preview_ptx_token=v4-20a22cfb-f04e-4d…" at bounding box center [305, 170] width 135 height 8
click at [390, 70] on use "close" at bounding box center [390, 70] width 6 height 6
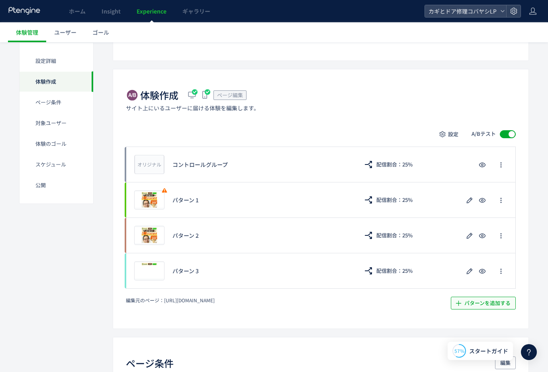
click at [488, 303] on span "パターンを追加する​" at bounding box center [487, 303] width 46 height 13
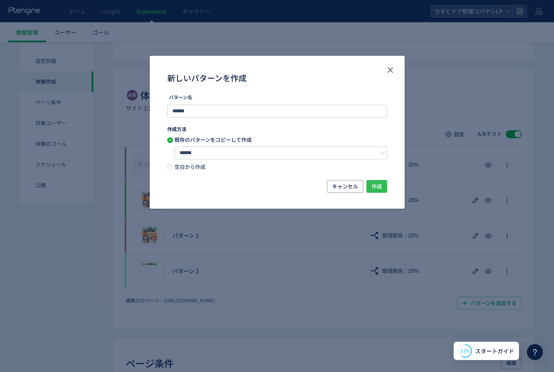
click at [377, 188] on span "作成" at bounding box center [377, 186] width 10 height 13
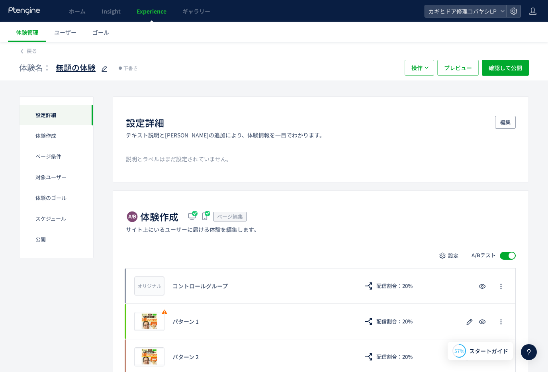
click at [103, 68] on use at bounding box center [105, 69] width 6 height 6
type input "**********"
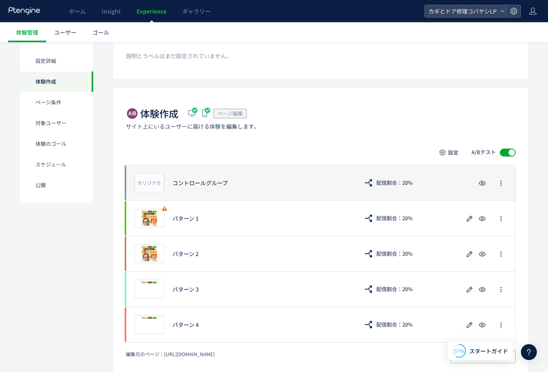
scroll to position [113, 0]
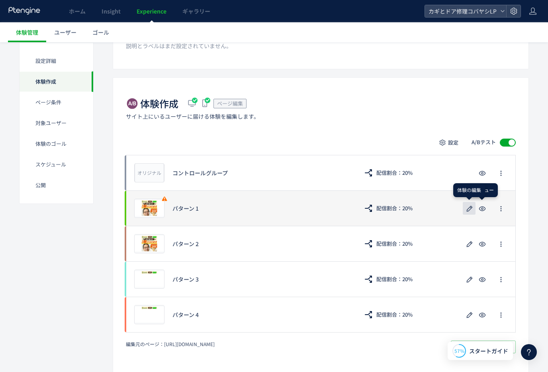
click at [471, 209] on use "button" at bounding box center [470, 208] width 6 height 6
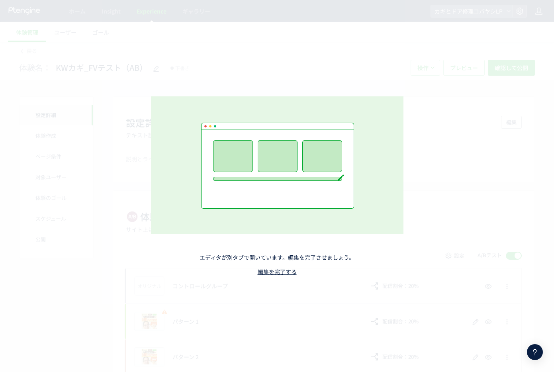
click at [466, 235] on div "エディタが別タブで開いています。編集を完了させましょう。 編集を完了する" at bounding box center [277, 186] width 554 height 372
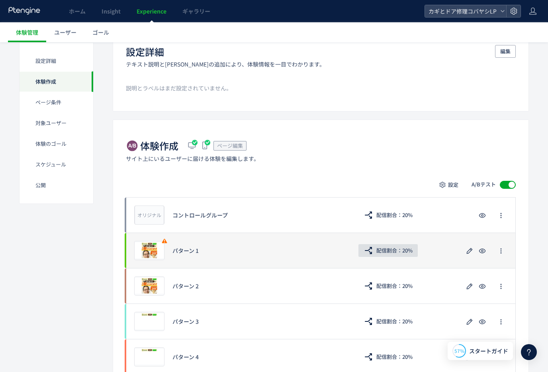
scroll to position [96, 0]
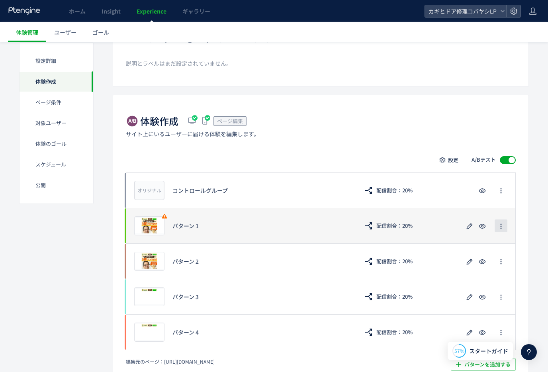
click at [500, 230] on span "button" at bounding box center [501, 225] width 6 height 13
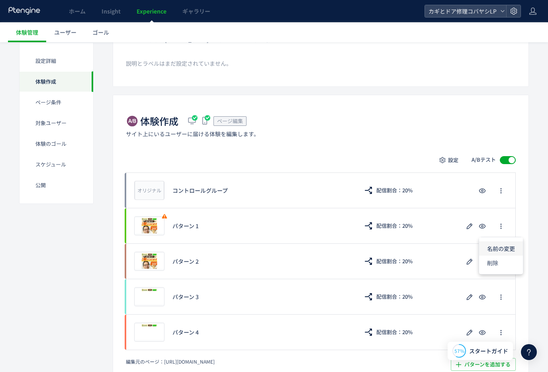
click at [491, 248] on li "名前の変更" at bounding box center [501, 248] width 44 height 14
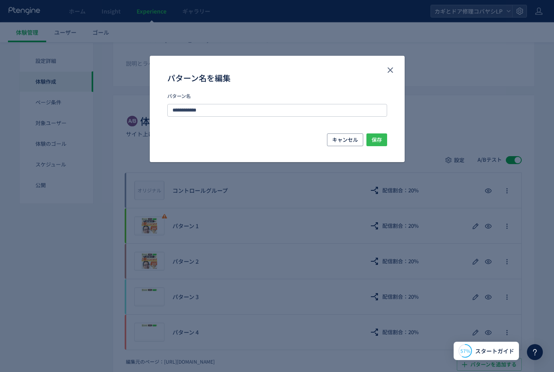
type input "**********"
click at [376, 137] on span "保存" at bounding box center [377, 139] width 10 height 13
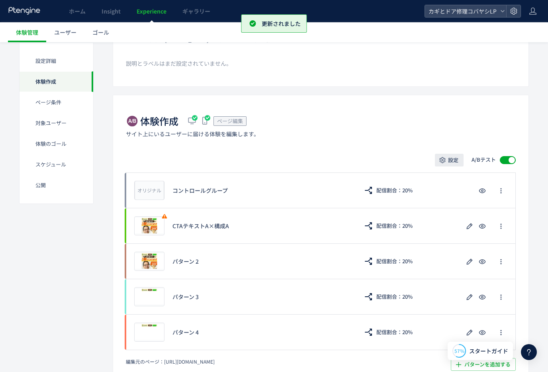
click at [448, 161] on span "設定" at bounding box center [453, 160] width 10 height 13
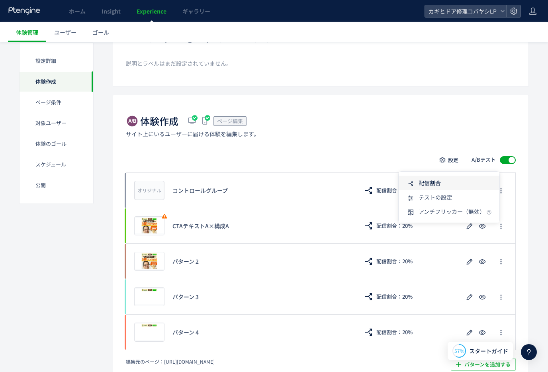
click at [435, 181] on span "配信割合" at bounding box center [430, 183] width 22 height 8
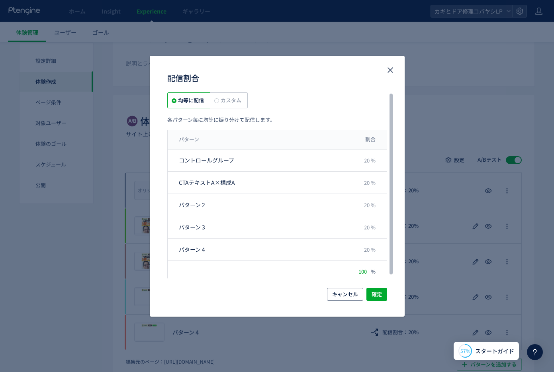
click at [223, 99] on span "カスタム" at bounding box center [230, 100] width 22 height 8
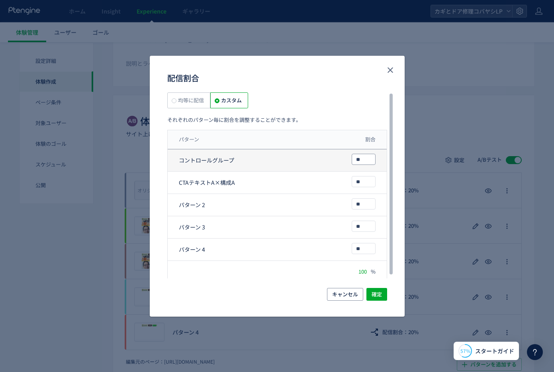
drag, startPoint x: 368, startPoint y: 161, endPoint x: 350, endPoint y: 158, distance: 18.2
click at [350, 158] on div "コントロールグループ **" at bounding box center [277, 160] width 219 height 22
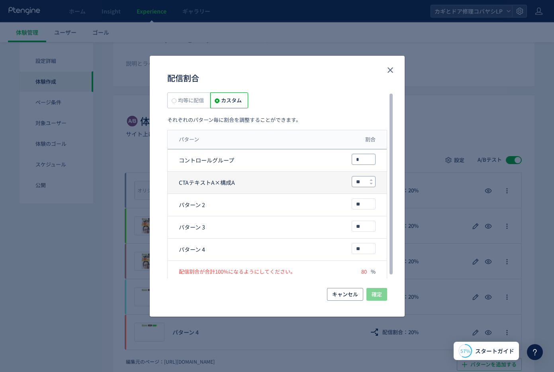
type input "*"
drag, startPoint x: 360, startPoint y: 182, endPoint x: 349, endPoint y: 182, distance: 10.4
click at [349, 182] on div "CTAテキストA×構成A **" at bounding box center [277, 183] width 219 height 22
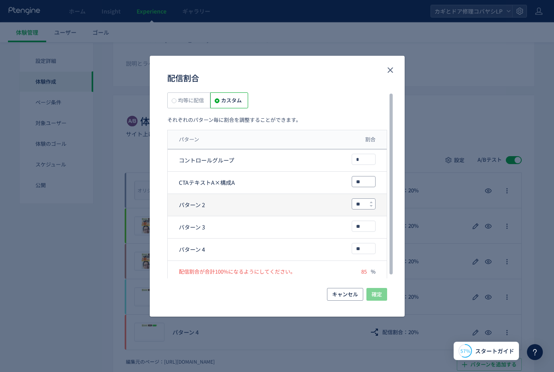
type input "**"
drag, startPoint x: 361, startPoint y: 206, endPoint x: 349, endPoint y: 206, distance: 11.9
click at [349, 206] on div "パターン 2 **" at bounding box center [277, 205] width 219 height 22
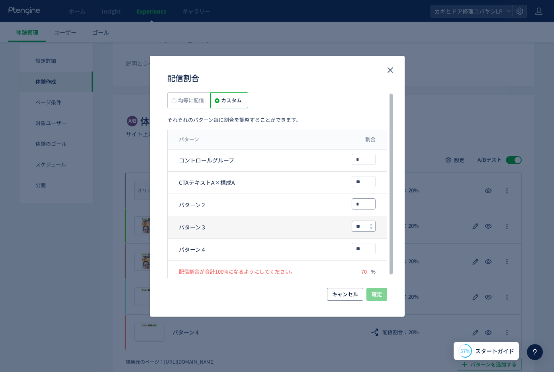
type input "*"
drag, startPoint x: 364, startPoint y: 224, endPoint x: 344, endPoint y: 225, distance: 19.9
click at [344, 225] on div "パターン 3 **" at bounding box center [277, 227] width 219 height 22
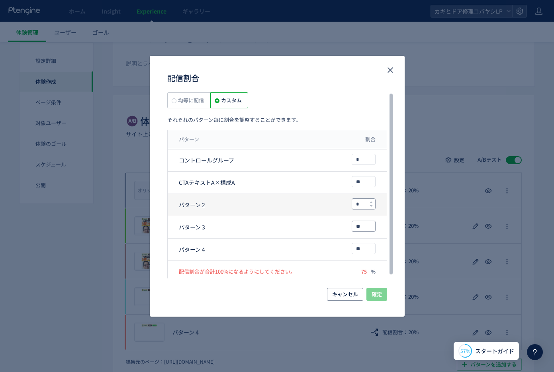
type input "**"
drag, startPoint x: 357, startPoint y: 205, endPoint x: 347, endPoint y: 203, distance: 9.8
click at [347, 203] on div "パターン 2 *" at bounding box center [277, 205] width 219 height 22
drag, startPoint x: 359, startPoint y: 203, endPoint x: 350, endPoint y: 202, distance: 9.2
click at [350, 202] on div "パターン 2 *" at bounding box center [277, 205] width 219 height 22
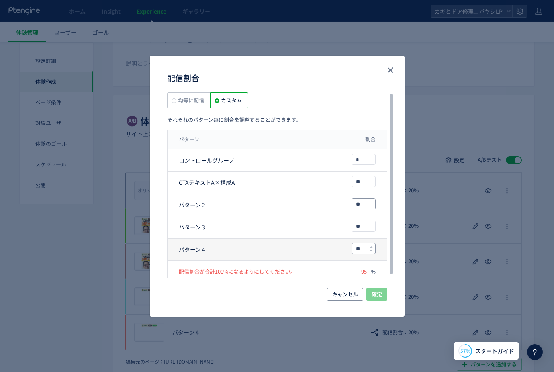
type input "**"
drag, startPoint x: 357, startPoint y: 248, endPoint x: 344, endPoint y: 245, distance: 13.5
click at [344, 245] on div "パターン 4 **" at bounding box center [277, 250] width 219 height 22
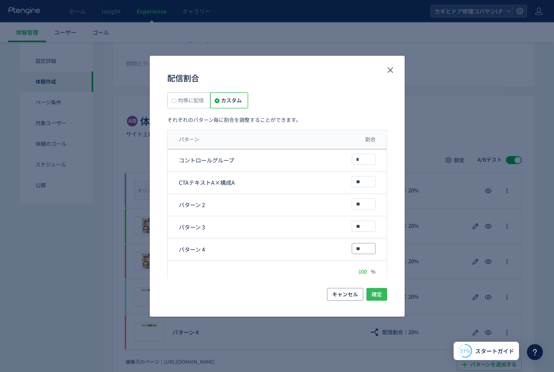
type input "**"
click at [376, 295] on span "確定" at bounding box center [377, 294] width 10 height 13
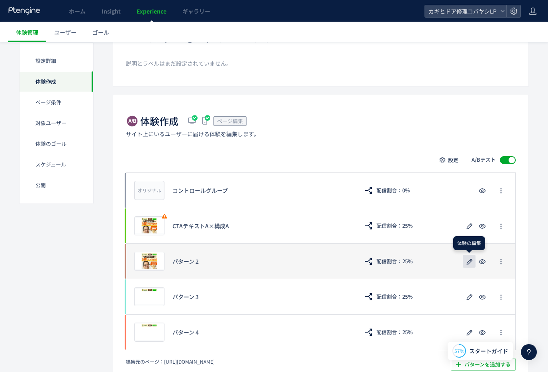
click at [471, 257] on icon "button" at bounding box center [470, 262] width 10 height 10
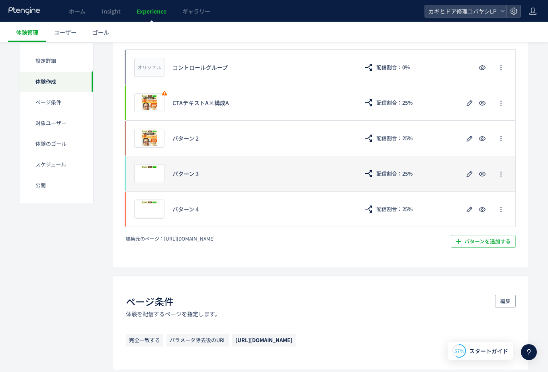
scroll to position [205, 0]
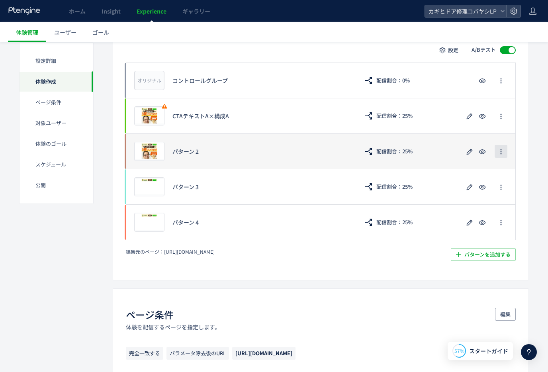
click at [498, 152] on icon "button" at bounding box center [501, 152] width 6 height 6
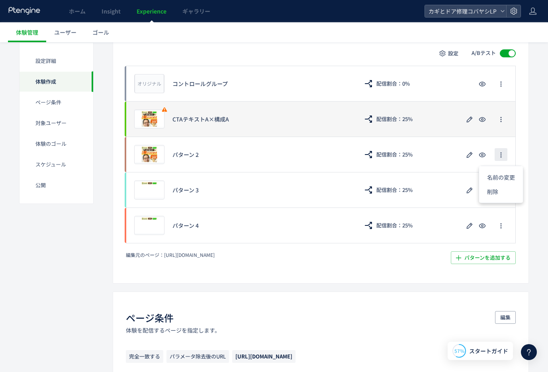
scroll to position [199, 0]
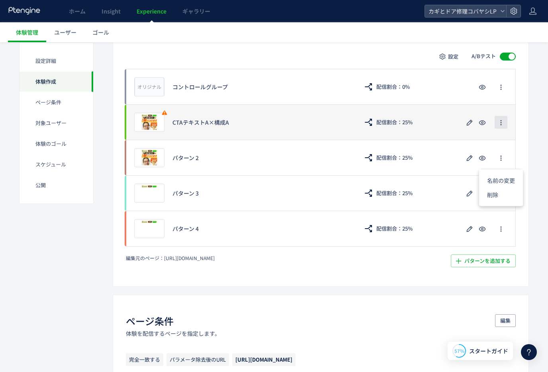
click at [505, 126] on button "button" at bounding box center [501, 122] width 13 height 13
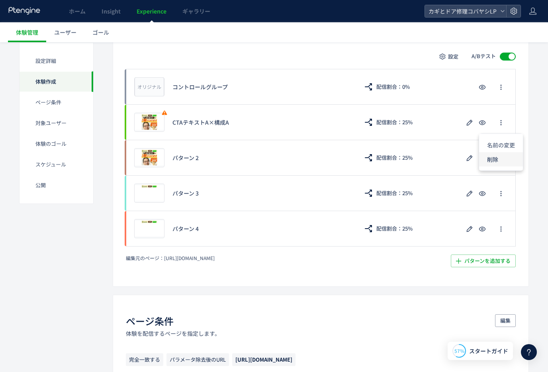
click at [490, 160] on li "削除" at bounding box center [501, 159] width 44 height 14
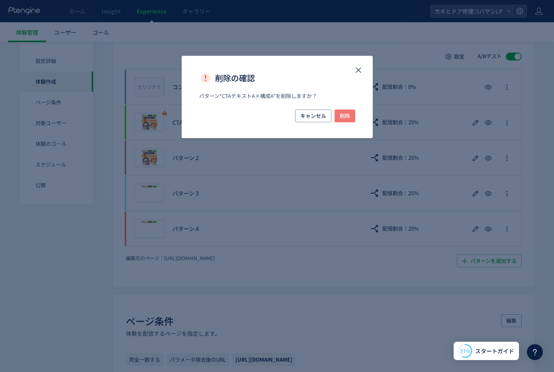
click at [347, 116] on span "削除" at bounding box center [345, 116] width 10 height 13
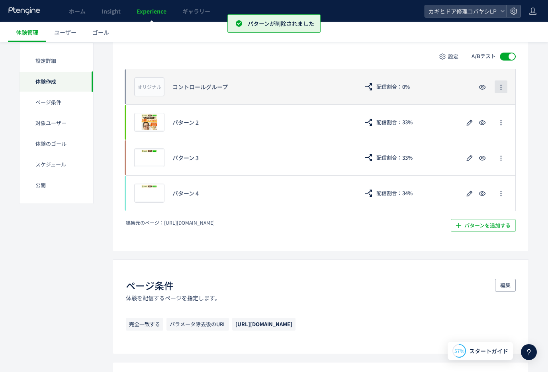
click at [498, 86] on icon "button" at bounding box center [501, 87] width 6 height 6
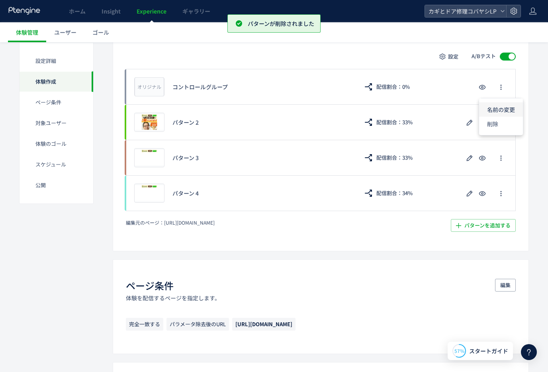
click at [490, 103] on li "名前の変更" at bounding box center [501, 109] width 44 height 14
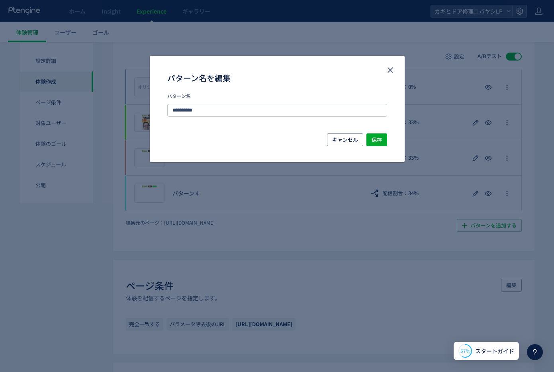
drag, startPoint x: 276, startPoint y: 106, endPoint x: 153, endPoint y: 106, distance: 122.7
click at [153, 106] on div "**********" at bounding box center [277, 112] width 255 height 41
click at [205, 107] on input "**********" at bounding box center [277, 110] width 220 height 13
type input "**********"
click at [377, 139] on span "保存" at bounding box center [377, 139] width 10 height 13
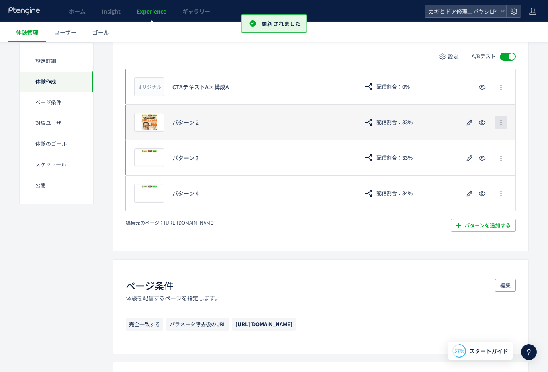
click at [500, 124] on use "button" at bounding box center [500, 122] width 1 height 5
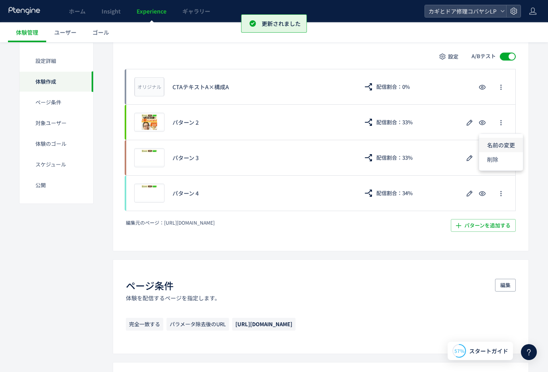
click at [492, 141] on li "名前の変更" at bounding box center [501, 145] width 44 height 14
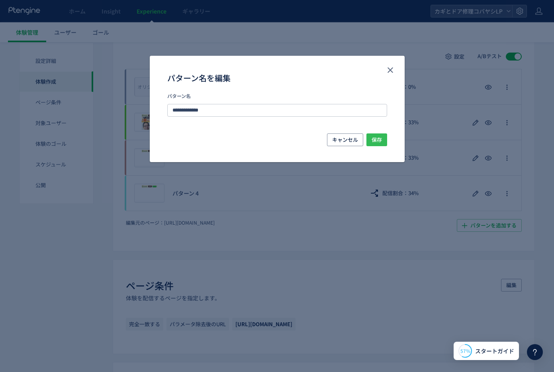
type input "**********"
click at [374, 139] on span "保存" at bounding box center [377, 139] width 10 height 13
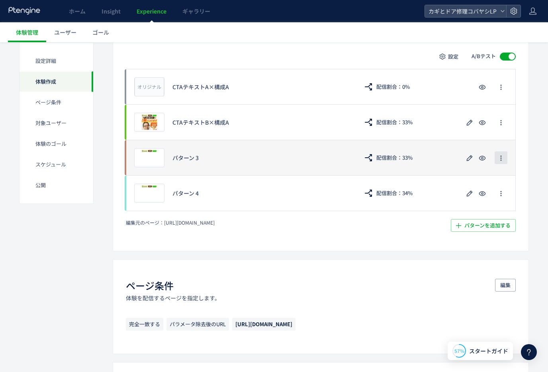
click at [501, 157] on use "button" at bounding box center [500, 158] width 1 height 5
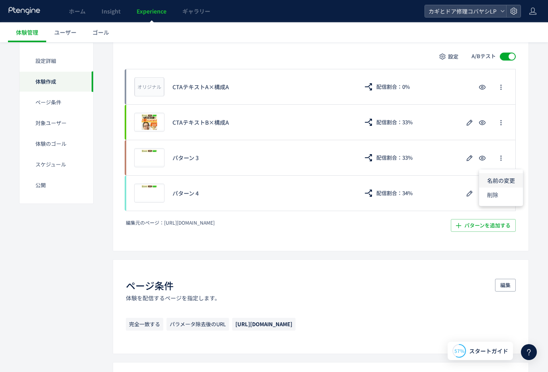
click at [495, 176] on li "名前の変更" at bounding box center [501, 180] width 44 height 14
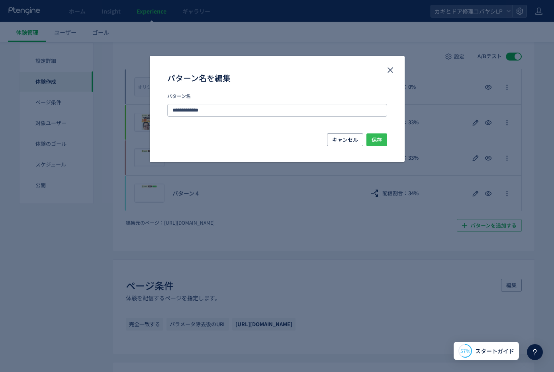
type input "**********"
drag, startPoint x: 372, startPoint y: 137, endPoint x: 369, endPoint y: 141, distance: 6.0
click at [372, 137] on span "保存" at bounding box center [377, 139] width 10 height 13
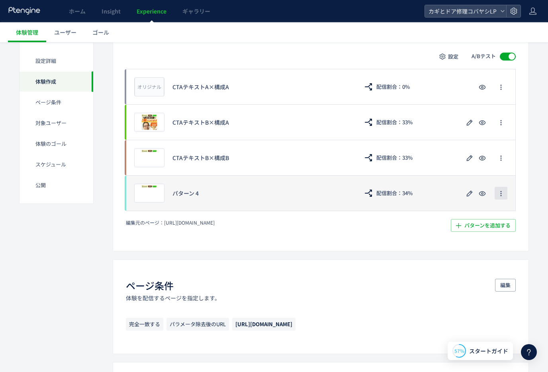
click at [496, 194] on button "button" at bounding box center [501, 193] width 13 height 13
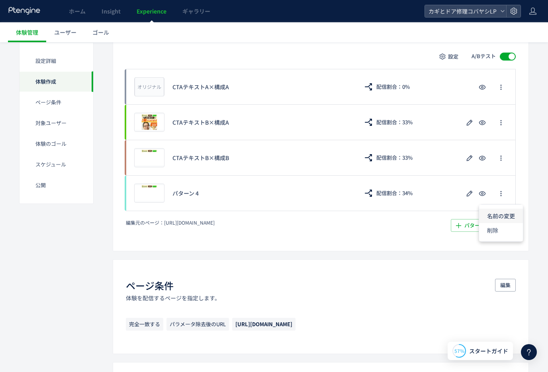
click at [498, 214] on li "名前の変更" at bounding box center [501, 216] width 44 height 14
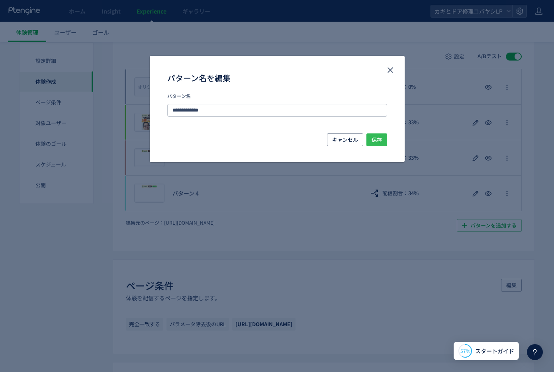
type input "**********"
click at [369, 134] on button "保存" at bounding box center [376, 139] width 21 height 13
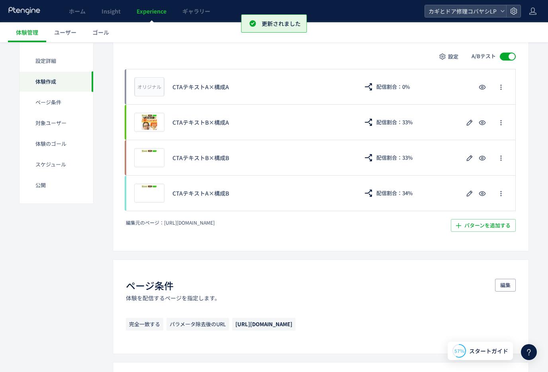
click at [528, 141] on div "体験作成 ページ編集 サイト上にいるユーザーに届ける体験を編集します。 設定 A/Bテスト オリジナル プレビュー CTAテキストA×構成A 配信割合：0% …" at bounding box center [321, 121] width 416 height 260
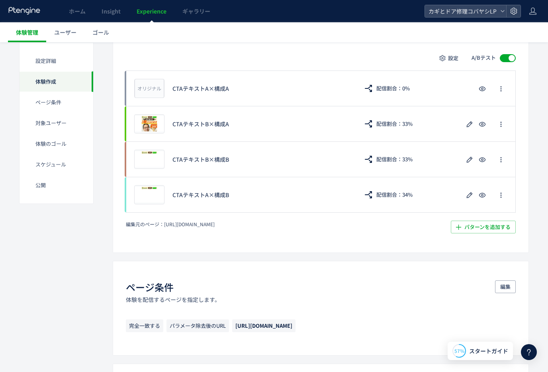
scroll to position [178, 0]
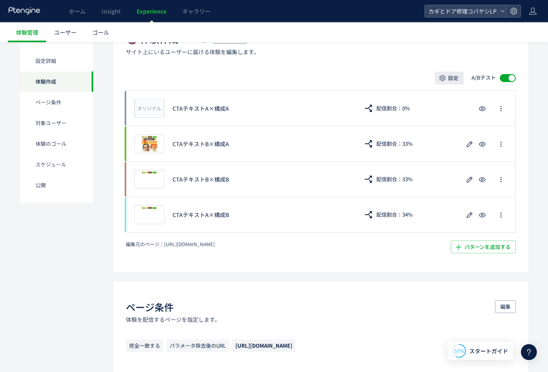
click at [450, 81] on span "設定" at bounding box center [453, 78] width 10 height 13
click at [437, 98] on span "配信割合" at bounding box center [430, 101] width 22 height 8
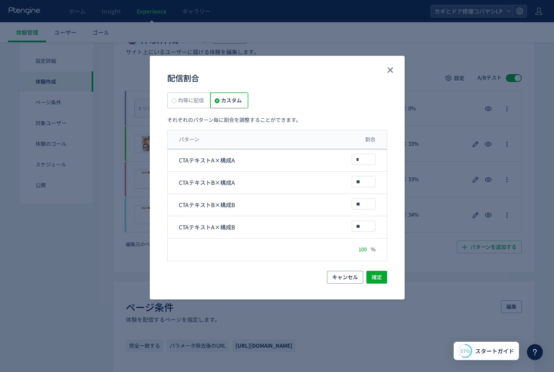
click at [198, 100] on span "均等に配信" at bounding box center [189, 100] width 27 height 8
click at [373, 278] on span "確定" at bounding box center [377, 277] width 10 height 13
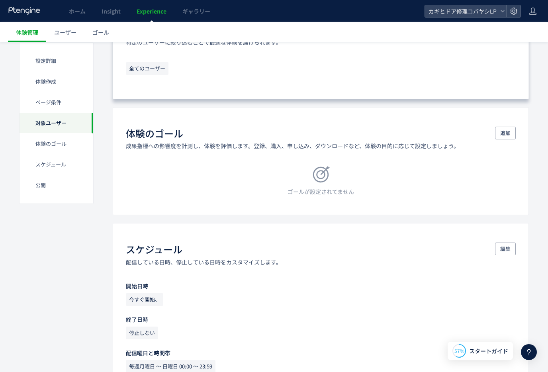
scroll to position [558, 0]
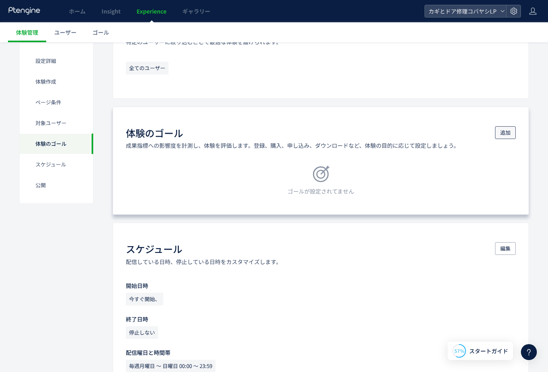
click at [502, 135] on span "追加" at bounding box center [505, 132] width 10 height 13
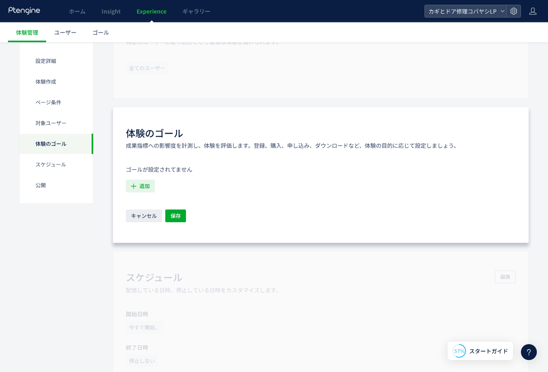
click at [141, 186] on span "追加" at bounding box center [144, 186] width 10 height 13
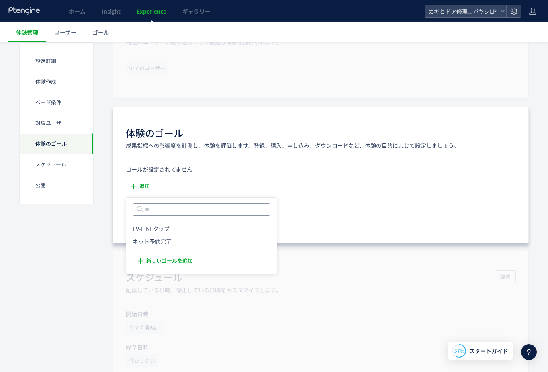
click at [158, 207] on input "text" at bounding box center [202, 209] width 138 height 13
click at [150, 235] on li "ネット予約完了 ネット予約完了 条件： 元のページページhttps://kagidoakobayashi.com/lp/cp/thanks/に 含むページに訪…" at bounding box center [201, 241] width 144 height 13
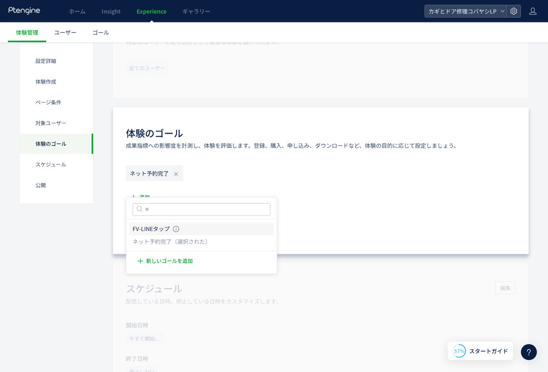
click at [152, 231] on icon "FV-LINEタップ" at bounding box center [151, 229] width 37 height 8
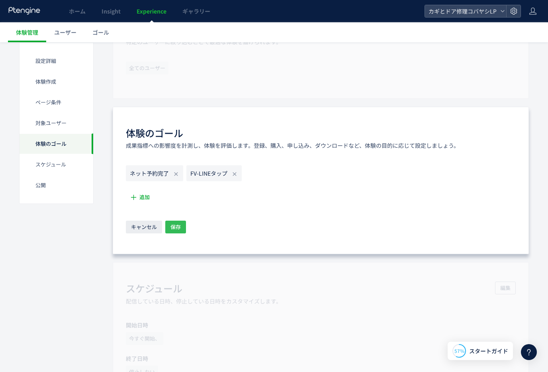
click at [172, 227] on span "保存" at bounding box center [175, 227] width 10 height 13
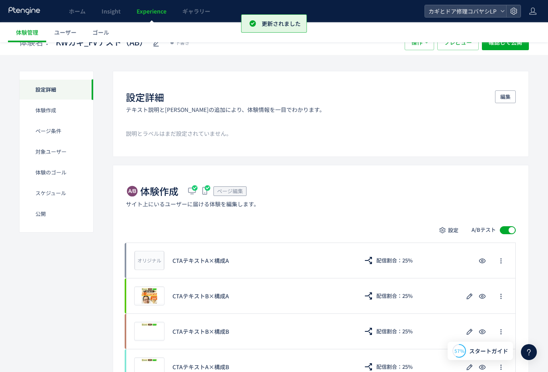
scroll to position [0, 0]
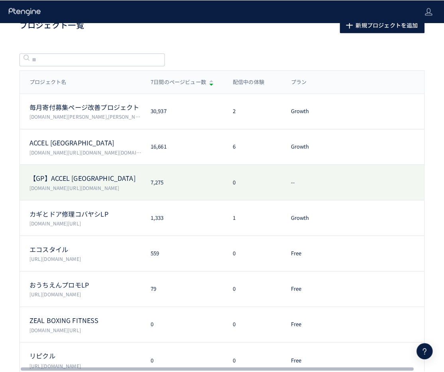
scroll to position [20, 0]
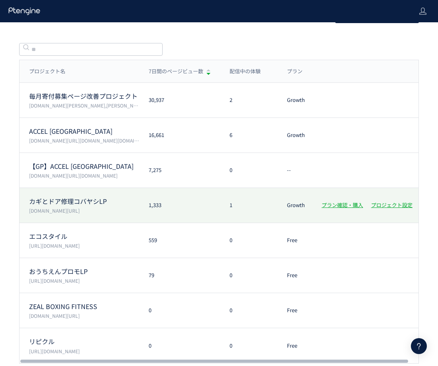
click at [76, 203] on p "カギとドア修理コバヤシLP" at bounding box center [84, 201] width 110 height 9
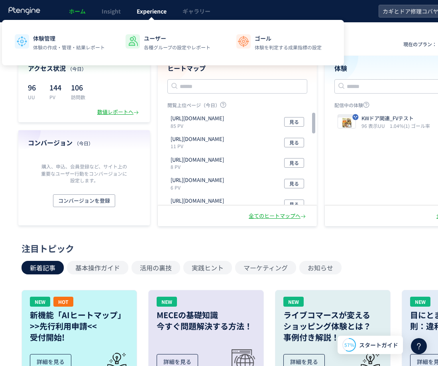
click at [152, 10] on span "Experience" at bounding box center [152, 11] width 30 height 8
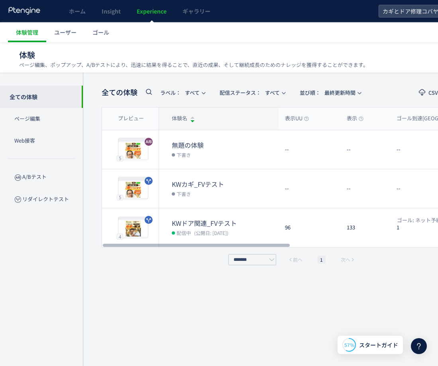
scroll to position [2, 0]
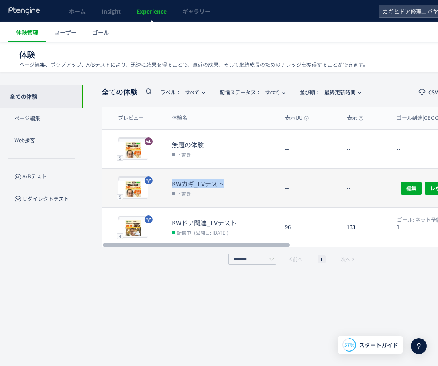
drag, startPoint x: 226, startPoint y: 180, endPoint x: 172, endPoint y: 185, distance: 54.4
click at [172, 185] on dt "KWカギ_FVテスト" at bounding box center [225, 183] width 107 height 9
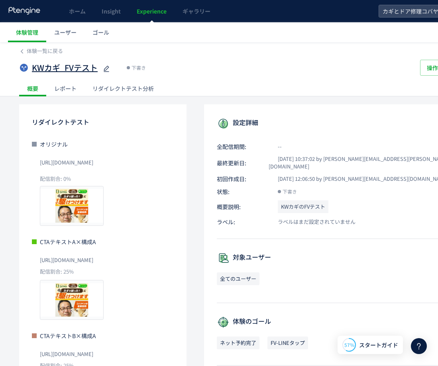
click at [101, 67] on div at bounding box center [105, 68] width 11 height 16
drag, startPoint x: 100, startPoint y: 69, endPoint x: 23, endPoint y: 69, distance: 76.1
click at [23, 69] on div "**********" at bounding box center [215, 68] width 393 height 16
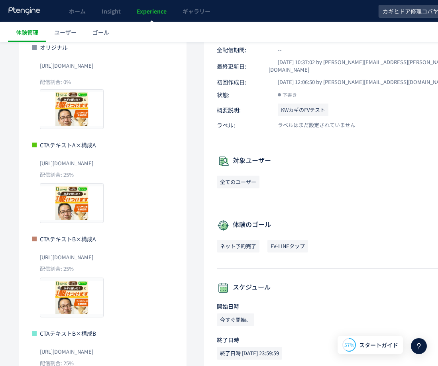
scroll to position [110, 0]
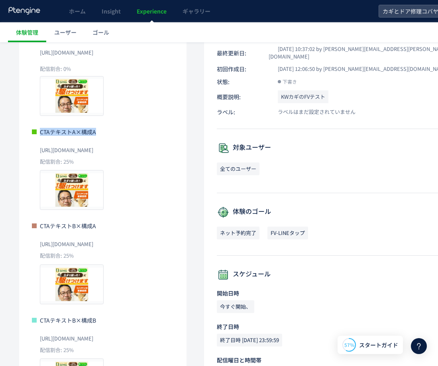
drag, startPoint x: 109, startPoint y: 133, endPoint x: 40, endPoint y: 133, distance: 68.5
click at [40, 133] on p "CTAテキストA×構成A" at bounding box center [103, 132] width 142 height 8
copy span "CTAテキストA×構成A"
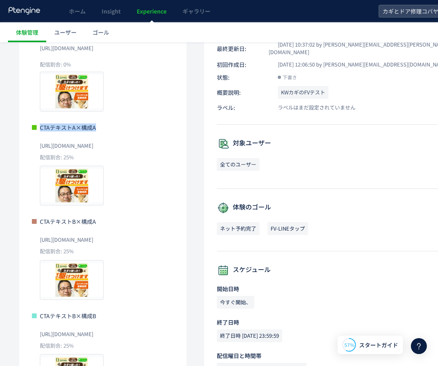
scroll to position [115, 0]
drag, startPoint x: 96, startPoint y: 222, endPoint x: 37, endPoint y: 221, distance: 58.9
click at [37, 221] on p "CTAテキストB×構成A" at bounding box center [103, 221] width 142 height 8
copy p "CTAテキストB×構成A"
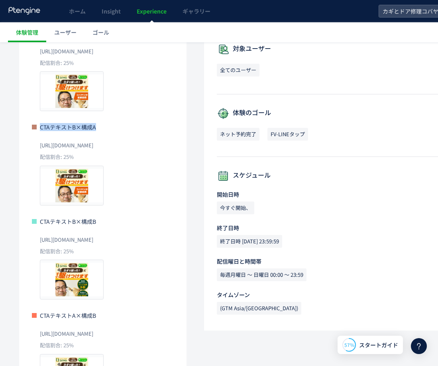
scroll to position [221, 0]
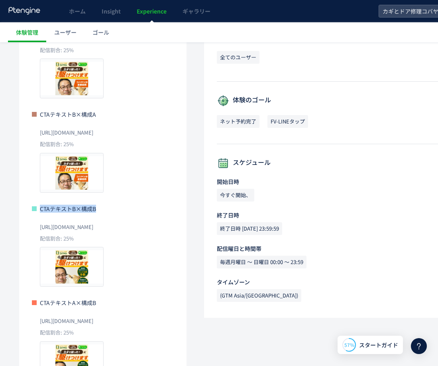
drag, startPoint x: 78, startPoint y: 207, endPoint x: 37, endPoint y: 208, distance: 41.0
click at [37, 208] on p "CTAテキストB×構成B" at bounding box center [103, 209] width 142 height 8
copy p "CTAテキストB×構成B"
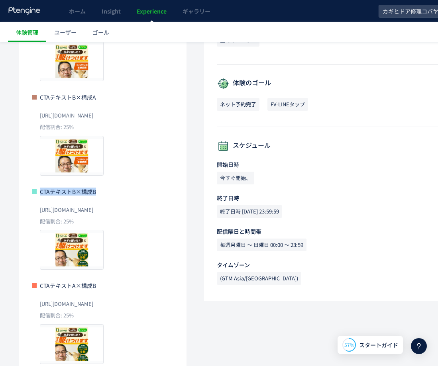
scroll to position [248, 0]
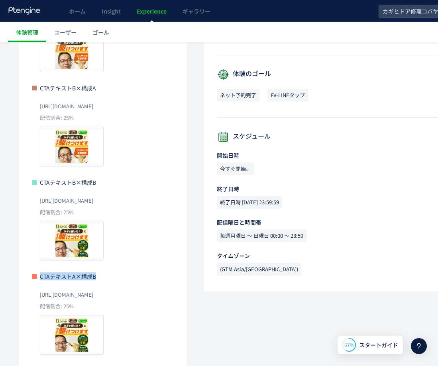
drag, startPoint x: 101, startPoint y: 280, endPoint x: 31, endPoint y: 280, distance: 70.1
click at [31, 280] on div "リダイレクトテスト オリジナル [URL][DOMAIN_NAME] 配信割合: 0% プレビュー CTAテキストA×構成A [URL][DOMAIN_NAM…" at bounding box center [102, 111] width 167 height 509
copy p "CTAテキストA×構成B"
click at [146, 72] on div "リダイレクトテスト オリジナル [URL][DOMAIN_NAME] 配信割合: 0% プレビュー CTAテキストA×構成A [URL][DOMAIN_NAM…" at bounding box center [102, 111] width 167 height 509
click at [419, 347] on use at bounding box center [419, 346] width 4 height 6
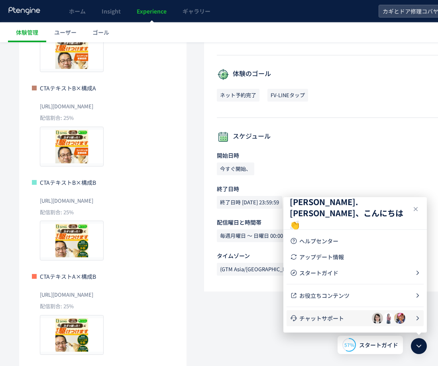
click at [336, 321] on span "チャットサポート" at bounding box center [335, 318] width 72 height 8
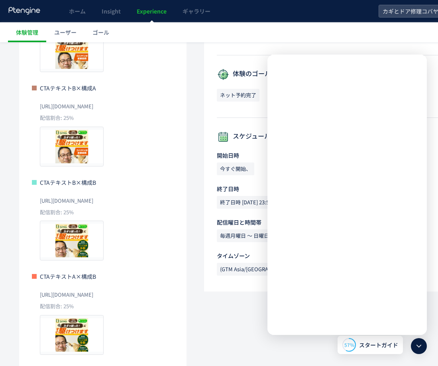
scroll to position [0, 0]
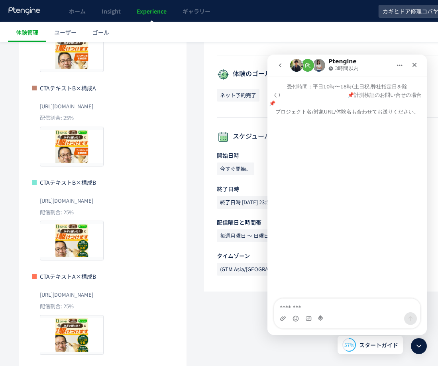
click at [280, 63] on icon "go back" at bounding box center [280, 65] width 6 height 6
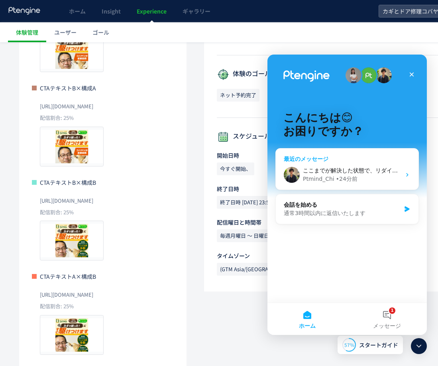
click at [321, 176] on div "Ptmind_Chi" at bounding box center [318, 179] width 31 height 8
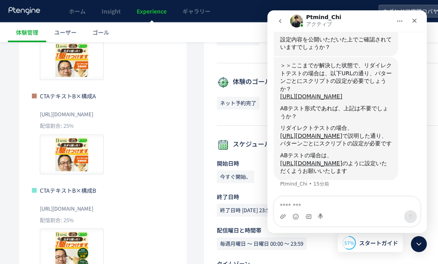
scroll to position [1798, 0]
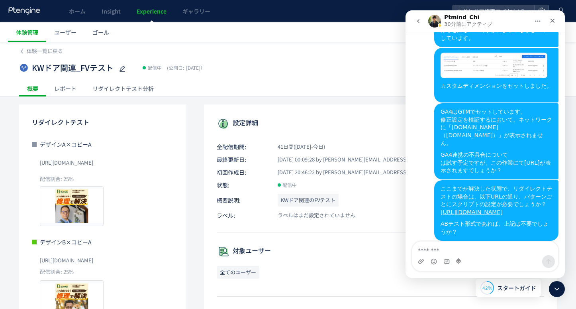
click at [271, 85] on div "概要 レポート リダイレクトテスト分析" at bounding box center [288, 88] width 538 height 16
click at [158, 12] on span "Experience" at bounding box center [152, 11] width 30 height 8
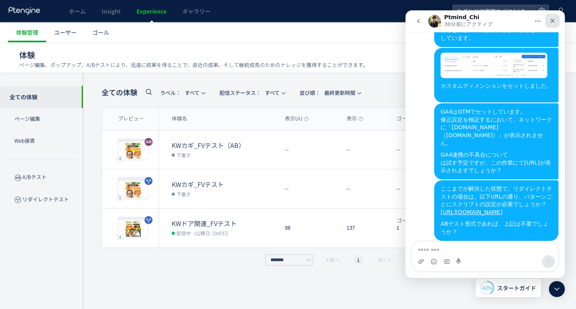
click at [555, 19] on icon "クローズ" at bounding box center [552, 21] width 6 height 6
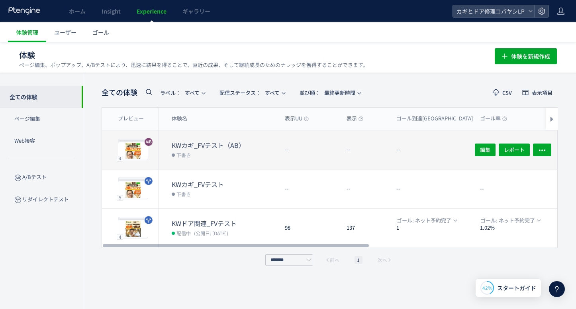
click at [201, 146] on dt "KWカギ_FVテスト（AB）" at bounding box center [225, 145] width 107 height 9
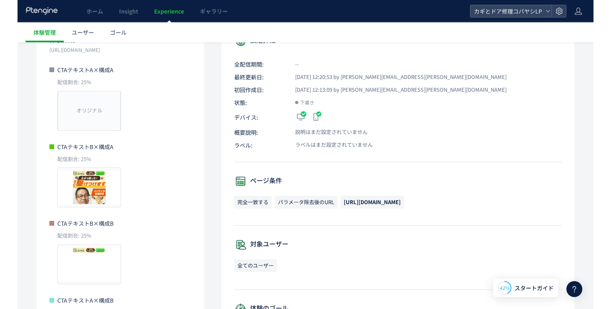
scroll to position [94, 0]
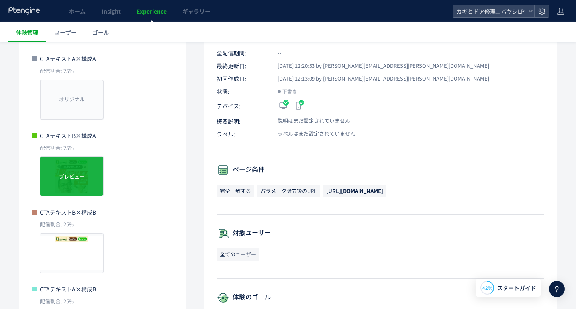
click at [76, 176] on span "プレビュー" at bounding box center [72, 176] width 26 height 8
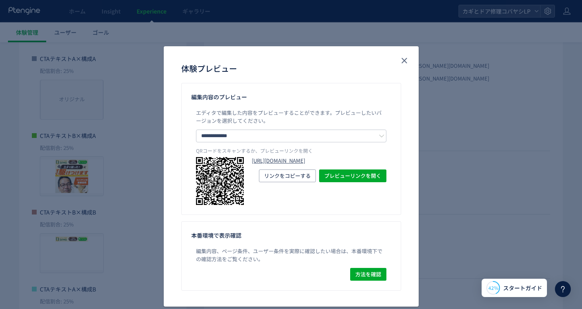
click at [281, 164] on link "https://kagidoakobayashi.com/lp/cp/key-a/?preview_ptx_token=v4-04350d70-d80a-40…" at bounding box center [319, 161] width 135 height 8
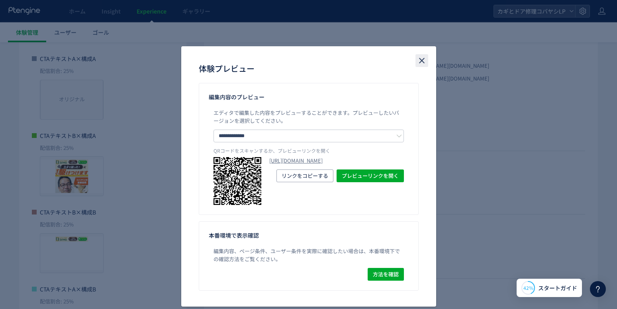
click at [421, 57] on icon "close" at bounding box center [422, 61] width 10 height 10
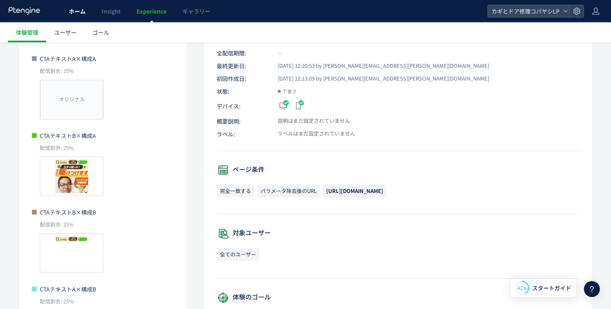
click at [79, 14] on span "ホーム" at bounding box center [77, 11] width 17 height 8
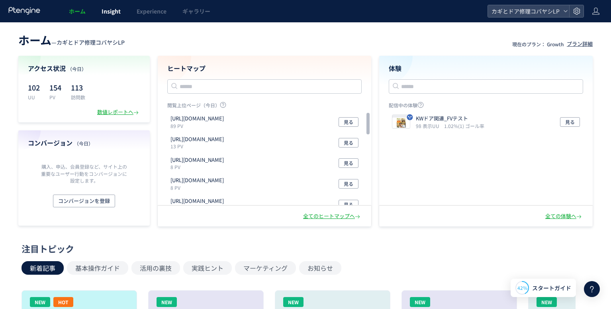
click at [111, 15] on span "Insight" at bounding box center [111, 11] width 19 height 8
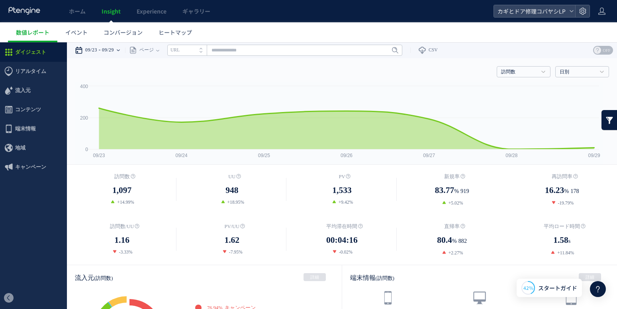
click at [114, 48] on time "09/29" at bounding box center [108, 50] width 12 height 16
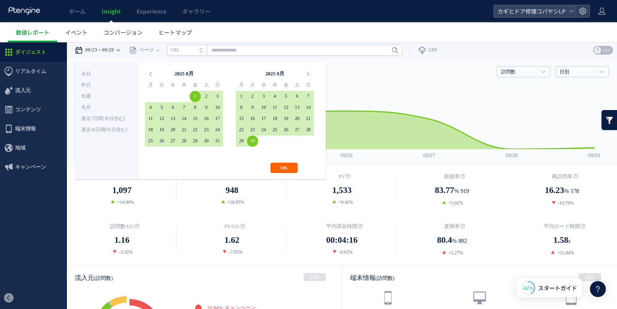
click at [287, 171] on button "OK" at bounding box center [283, 167] width 27 height 10
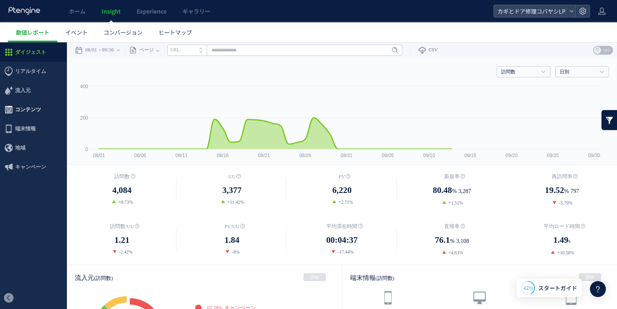
click at [29, 110] on span "コンテンツ" at bounding box center [28, 109] width 26 height 19
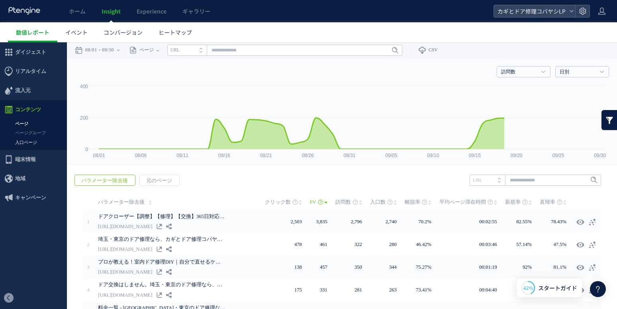
click at [30, 141] on link "入口ページ" at bounding box center [33, 142] width 67 height 9
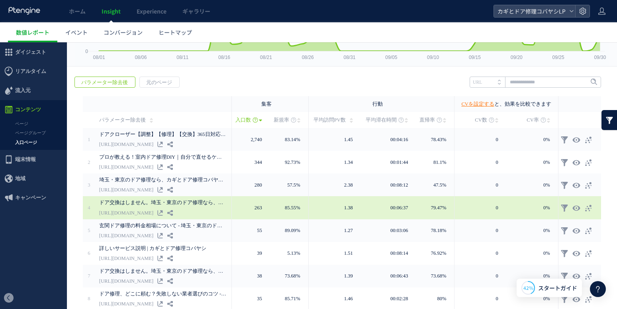
scroll to position [99, 0]
click at [575, 207] on icon at bounding box center [576, 207] width 8 height 8
type input "**********"
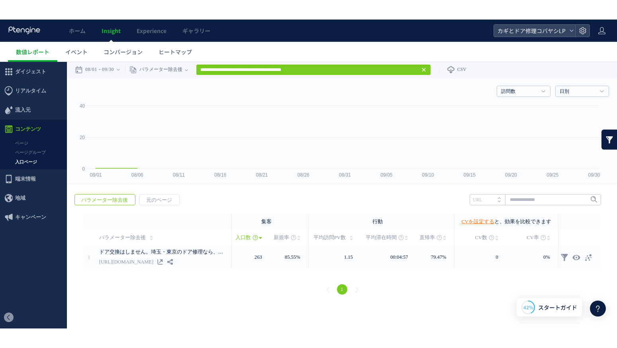
scroll to position [0, 0]
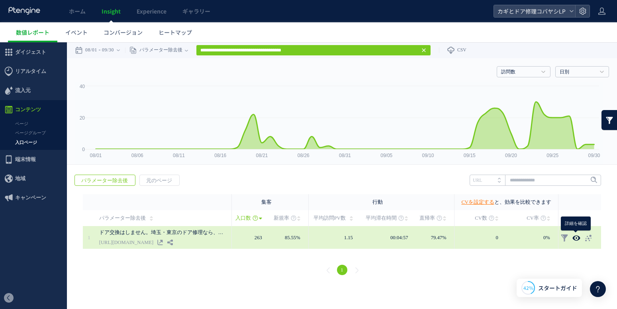
click at [575, 239] on icon at bounding box center [576, 238] width 8 height 8
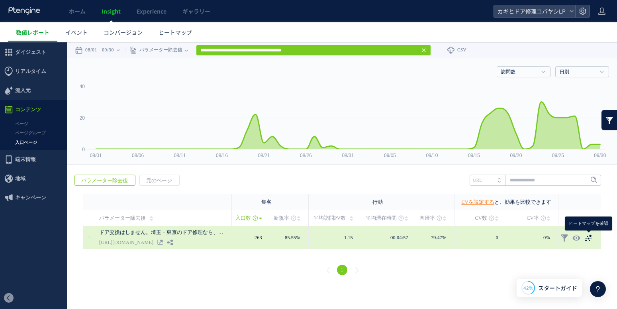
click at [575, 240] on use at bounding box center [588, 237] width 6 height 7
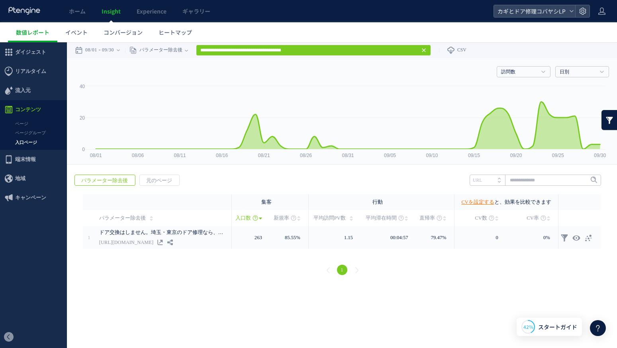
scroll to position [1534, 0]
click at [26, 149] on ul "ページ ページグループ 入口ページ" at bounding box center [33, 134] width 67 height 31
click at [24, 141] on link "入口ページ" at bounding box center [33, 142] width 67 height 9
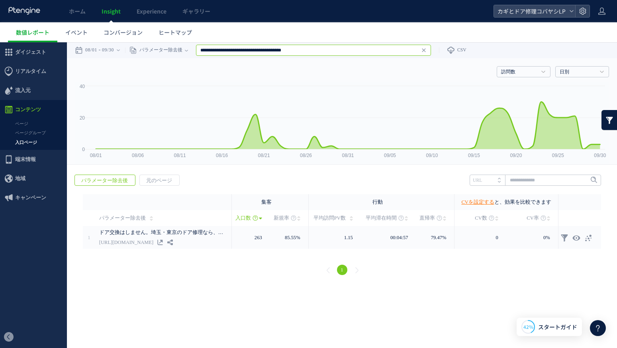
click at [431, 50] on input "**********" at bounding box center [313, 50] width 235 height 11
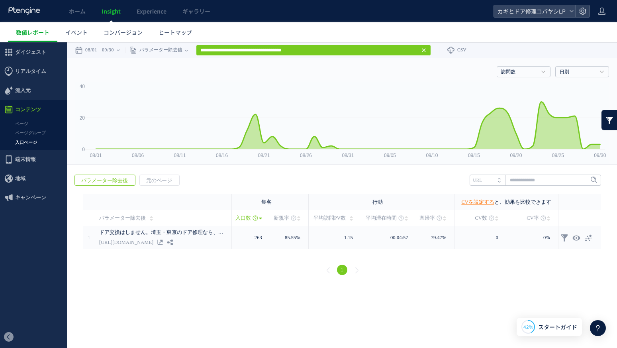
click at [427, 51] on icon at bounding box center [424, 50] width 6 height 6
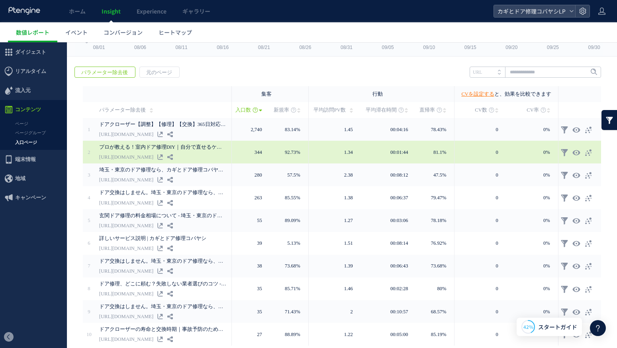
scroll to position [1640, 0]
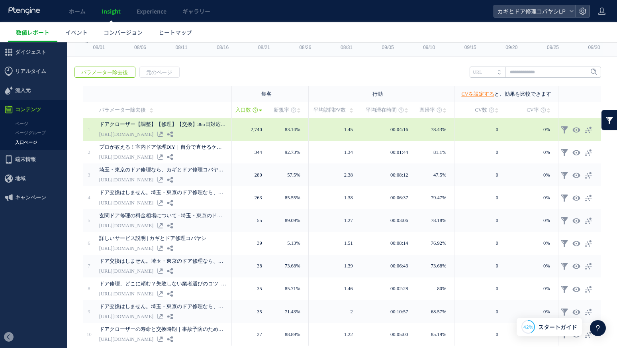
click at [575, 129] on div at bounding box center [579, 129] width 39 height 14
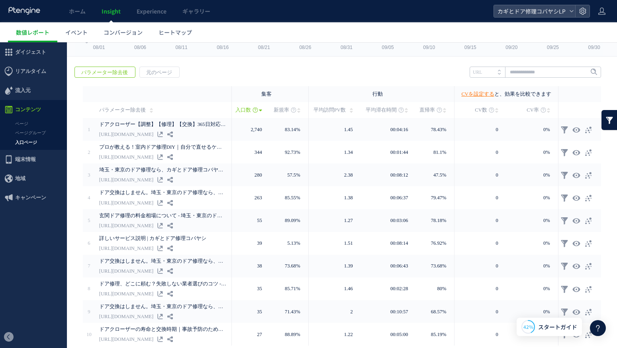
click at [575, 308] on icon at bounding box center [598, 328] width 10 height 10
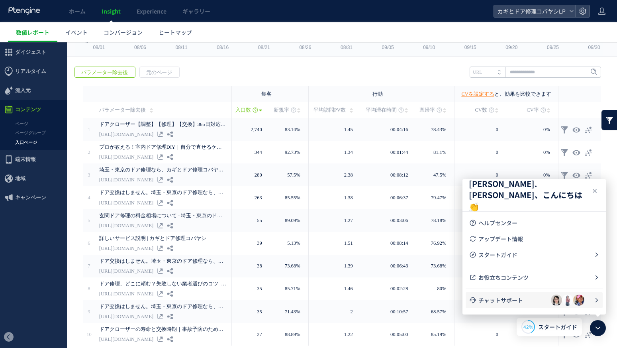
click at [542, 299] on span "チャットサポート" at bounding box center [514, 300] width 72 height 8
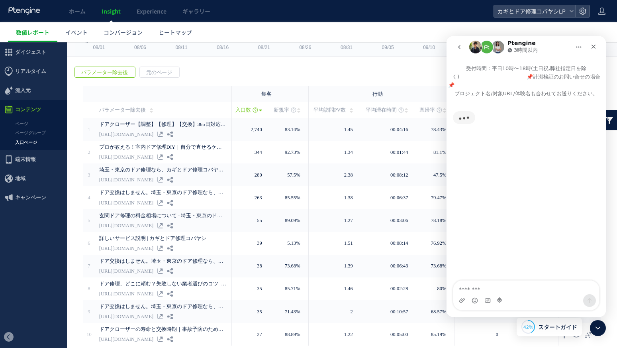
click at [462, 53] on button "go back" at bounding box center [459, 46] width 15 height 15
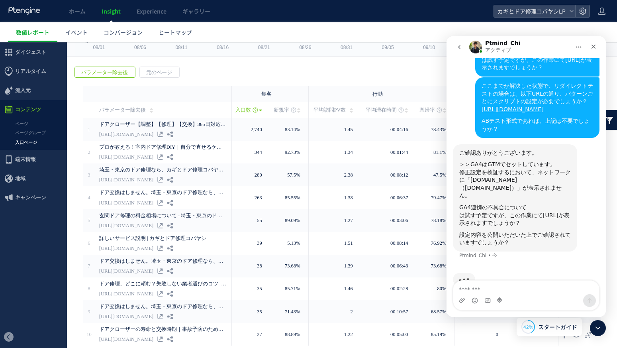
scroll to position [1624, 0]
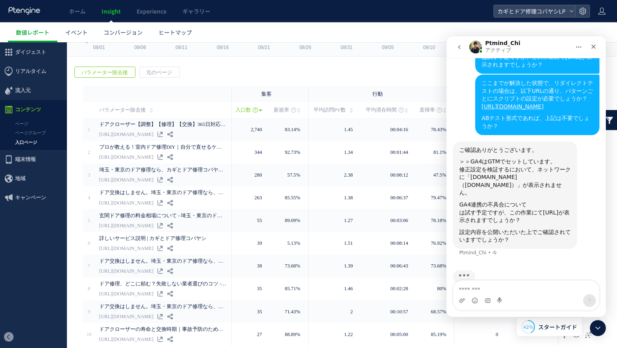
drag, startPoint x: 460, startPoint y: 163, endPoint x: 515, endPoint y: 176, distance: 55.9
click at [515, 176] on div "＞＞GA4はGTMでセットしています。 修正設定を検証するにおいて、ネットワークに「analytics.google.com（google-analytics…" at bounding box center [515, 177] width 112 height 39
click at [497, 201] on div "GA4連携の不具合について は試す予定ですが、この作業にてgoogle-analytics.comが表示されますでしょうか？" at bounding box center [515, 212] width 112 height 23
click at [492, 285] on textarea "メッセージ..." at bounding box center [526, 287] width 146 height 14
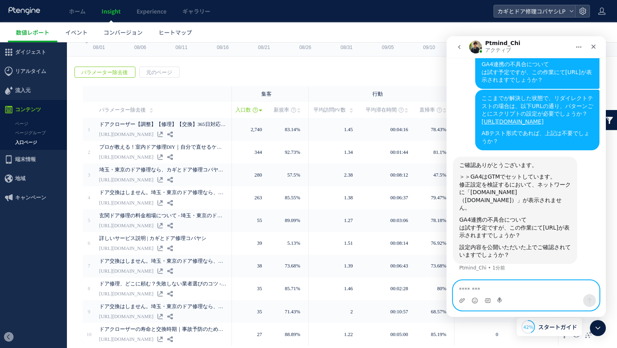
scroll to position [1593, 0]
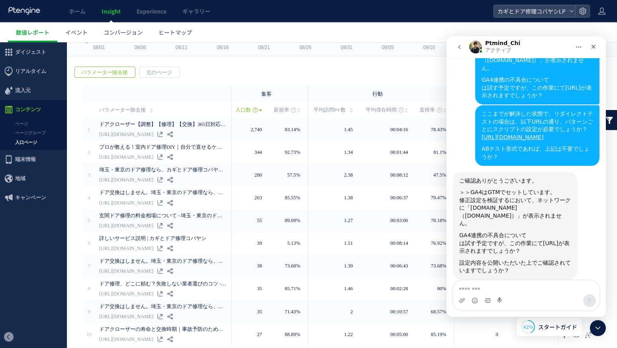
click at [554, 31] on ul "数値レポート イベント コンバージョン ヒートマップ" at bounding box center [312, 32] width 609 height 20
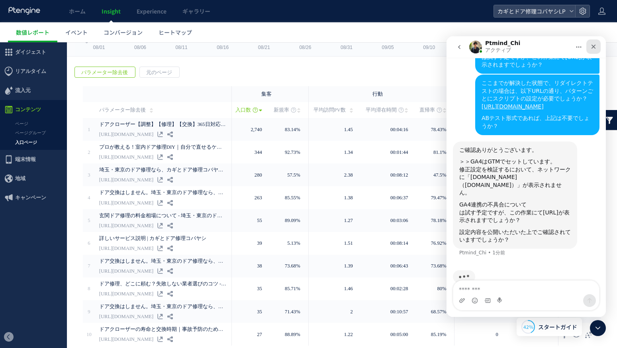
click at [575, 47] on icon "クローズ" at bounding box center [593, 46] width 6 height 6
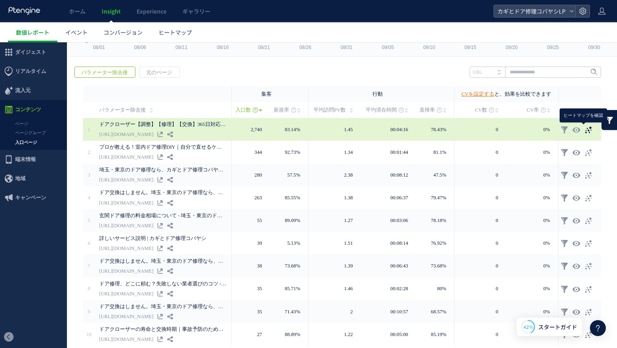
click at [575, 129] on icon at bounding box center [588, 130] width 8 height 8
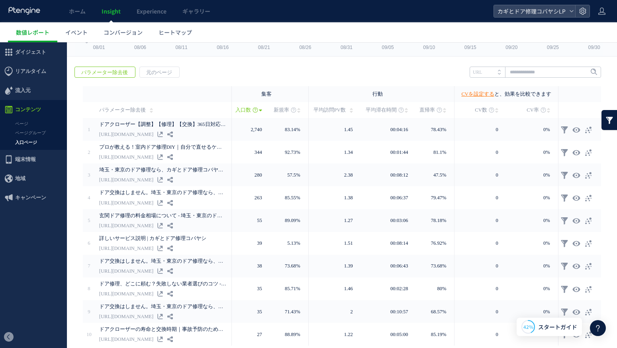
drag, startPoint x: 596, startPoint y: 326, endPoint x: 591, endPoint y: 273, distance: 53.2
click at [575, 308] on icon at bounding box center [598, 328] width 10 height 10
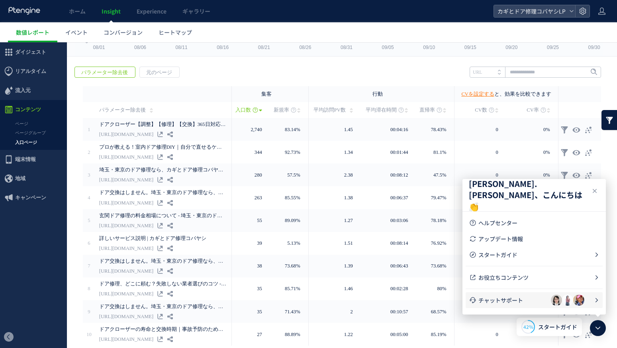
drag, startPoint x: 515, startPoint y: 303, endPoint x: 515, endPoint y: 257, distance: 45.8
click at [515, 303] on span "チャットサポート" at bounding box center [514, 300] width 72 height 8
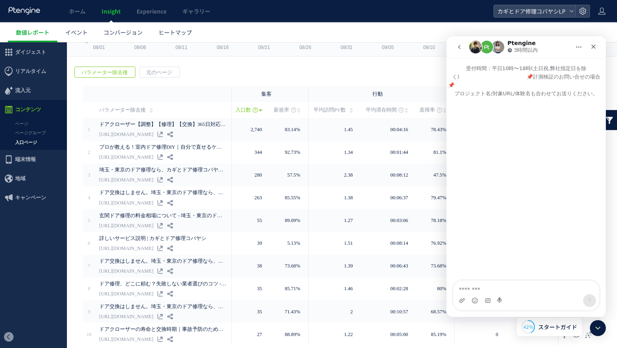
click at [460, 49] on icon "go back" at bounding box center [459, 47] width 6 height 6
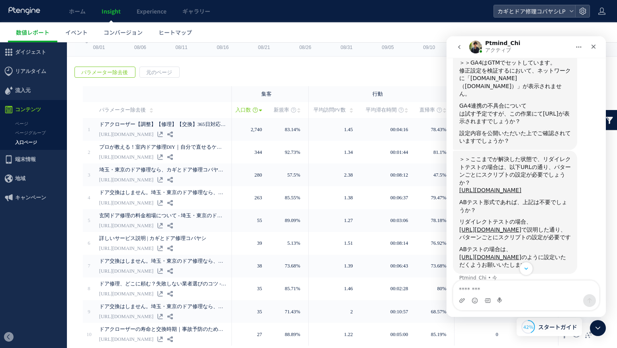
scroll to position [1724, 0]
drag, startPoint x: 463, startPoint y: 183, endPoint x: 489, endPoint y: 188, distance: 26.7
click at [489, 197] on div "ABテスト形式であれば、上記は不要でしょうか？" at bounding box center [515, 205] width 112 height 16
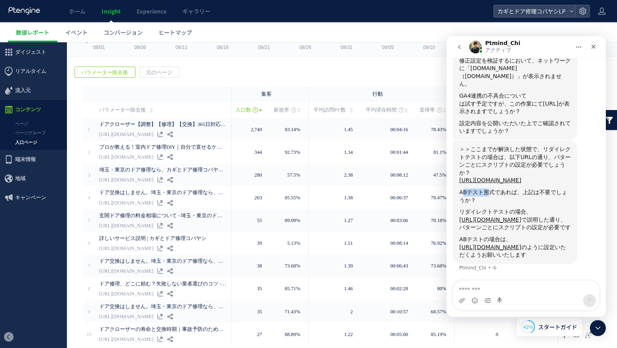
scroll to position [1740, 0]
click at [496, 244] on link "[URL][DOMAIN_NAME]" at bounding box center [490, 247] width 62 height 6
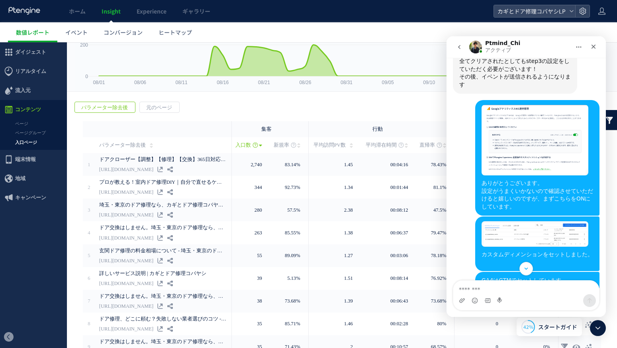
scroll to position [0, 0]
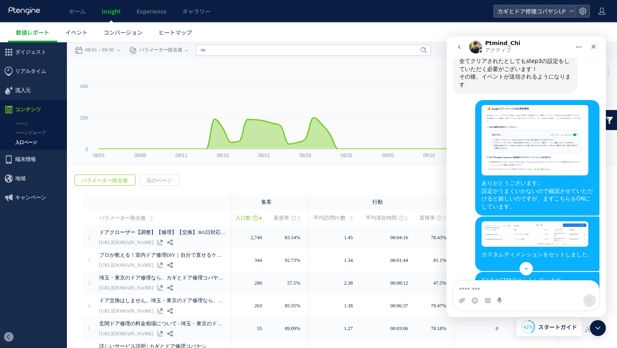
click at [274, 33] on ul "数値レポート イベント コンバージョン ヒートマップ" at bounding box center [312, 32] width 609 height 20
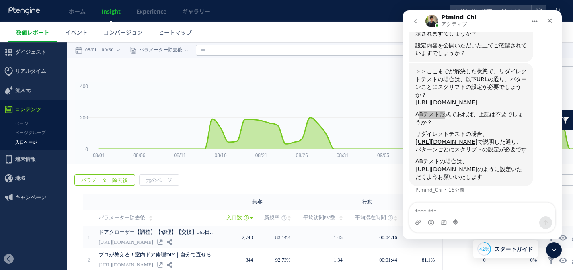
scroll to position [1792, 0]
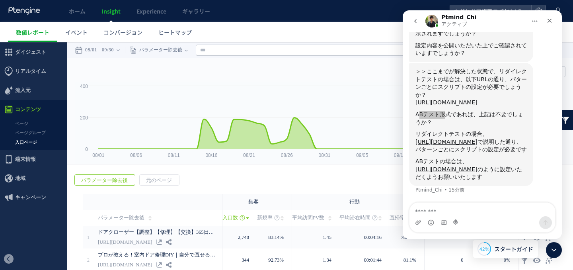
click at [351, 39] on ul "数値レポート イベント コンバージョン ヒートマップ" at bounding box center [290, 32] width 565 height 20
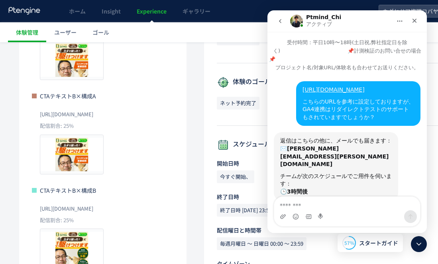
scroll to position [1798, 0]
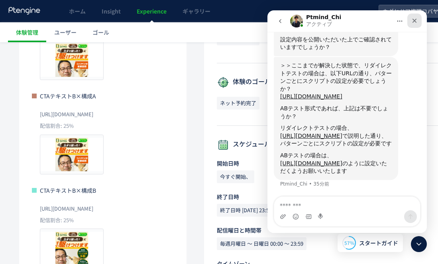
click at [412, 19] on icon "クローズ" at bounding box center [414, 21] width 6 height 6
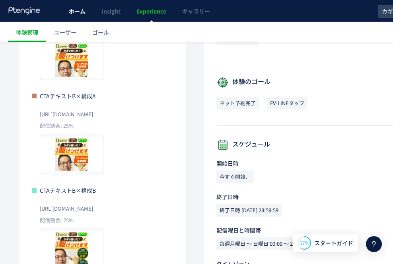
click at [76, 11] on span "ホーム" at bounding box center [77, 11] width 17 height 8
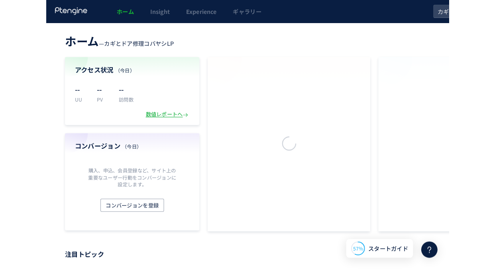
scroll to position [1798, 0]
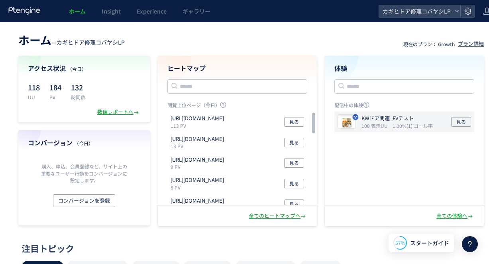
click at [378, 128] on icon "100 表示UU" at bounding box center [375, 125] width 29 height 7
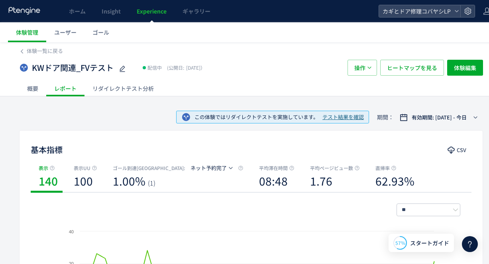
scroll to position [1819, 0]
click at [111, 85] on div "リダイレクトテスト分析" at bounding box center [122, 88] width 77 height 16
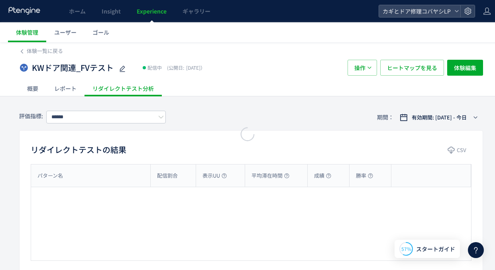
type input "*******"
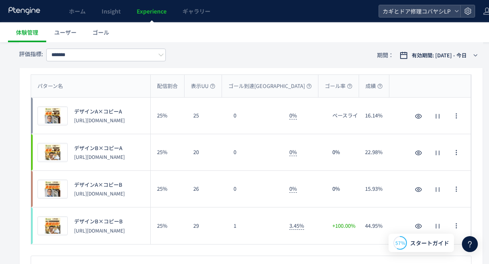
scroll to position [74, 0]
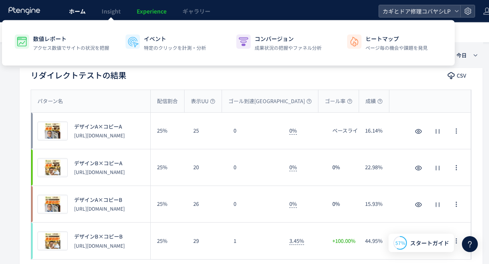
click at [86, 16] on link "ホーム" at bounding box center [77, 11] width 33 height 22
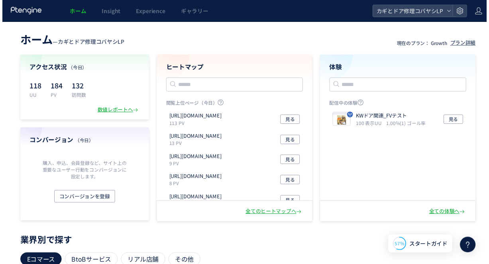
scroll to position [1798, 0]
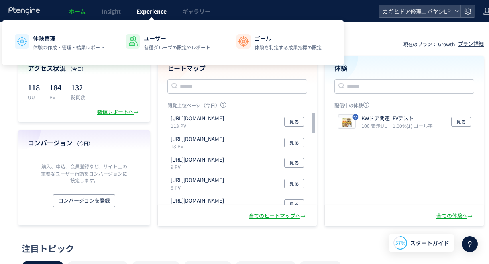
click at [143, 14] on span "Experience" at bounding box center [152, 11] width 30 height 8
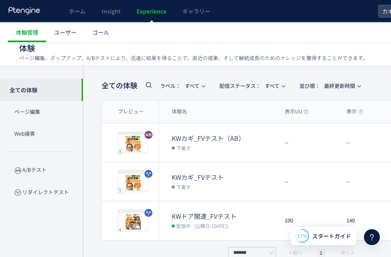
scroll to position [1805, 0]
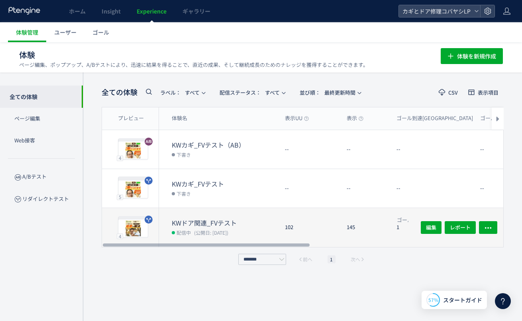
click at [241, 223] on dt "KWドア関連_FVテスト" at bounding box center [225, 223] width 107 height 9
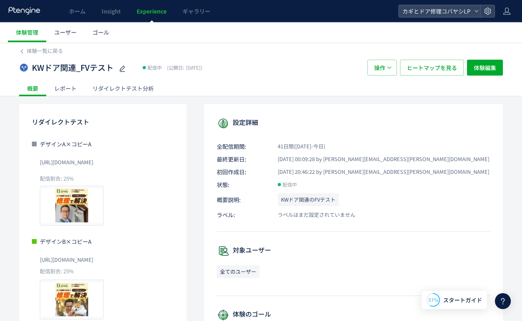
click at [128, 88] on div "リダイレクトテスト分析" at bounding box center [122, 88] width 77 height 16
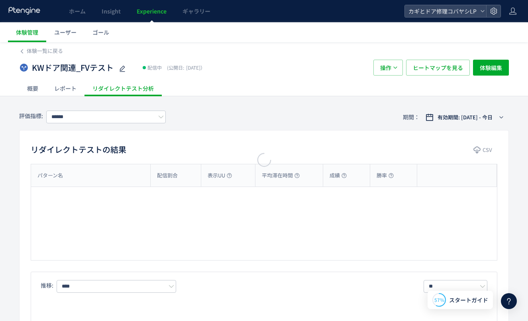
type input "*******"
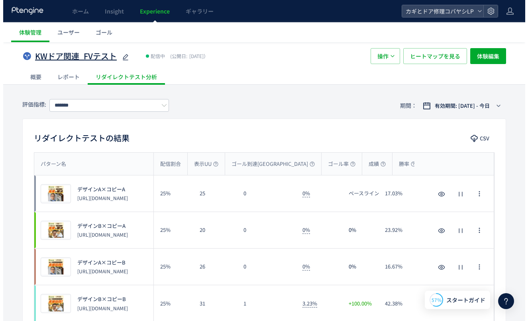
scroll to position [1, 0]
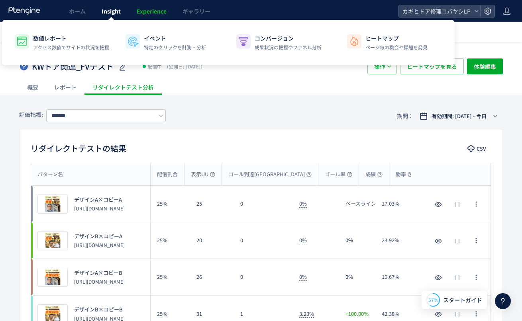
click at [114, 8] on span "Insight" at bounding box center [111, 11] width 19 height 8
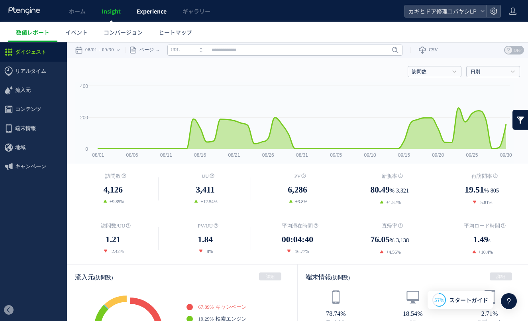
click at [148, 15] on span "Experience" at bounding box center [152, 11] width 30 height 8
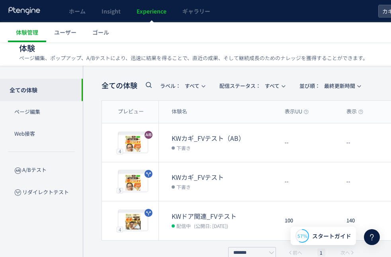
scroll to position [1805, 0]
